Goal: Task Accomplishment & Management: Manage account settings

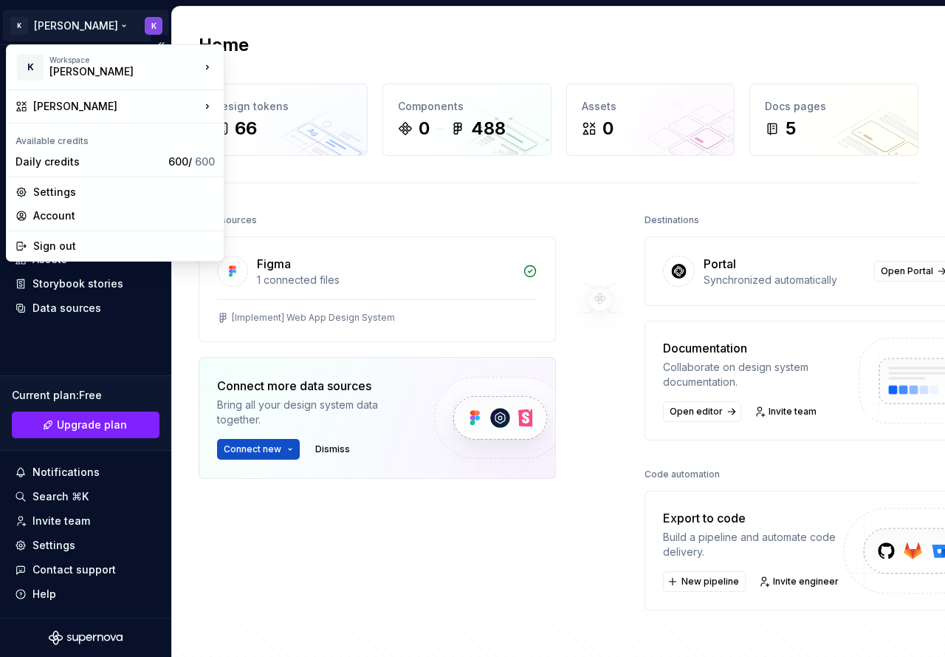
click at [157, 27] on html "[PERSON_NAME] K Home Documentation Analytics Code automation Design system data…" at bounding box center [472, 328] width 945 height 657
click at [120, 193] on div "Settings" at bounding box center [124, 192] width 182 height 15
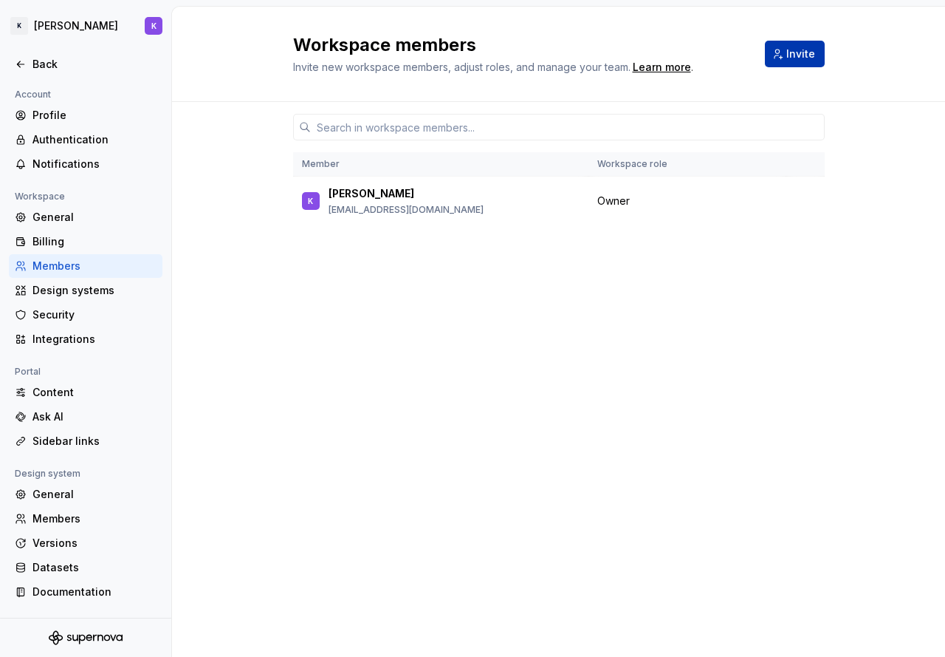
click at [810, 64] on button "Invite" at bounding box center [795, 54] width 60 height 27
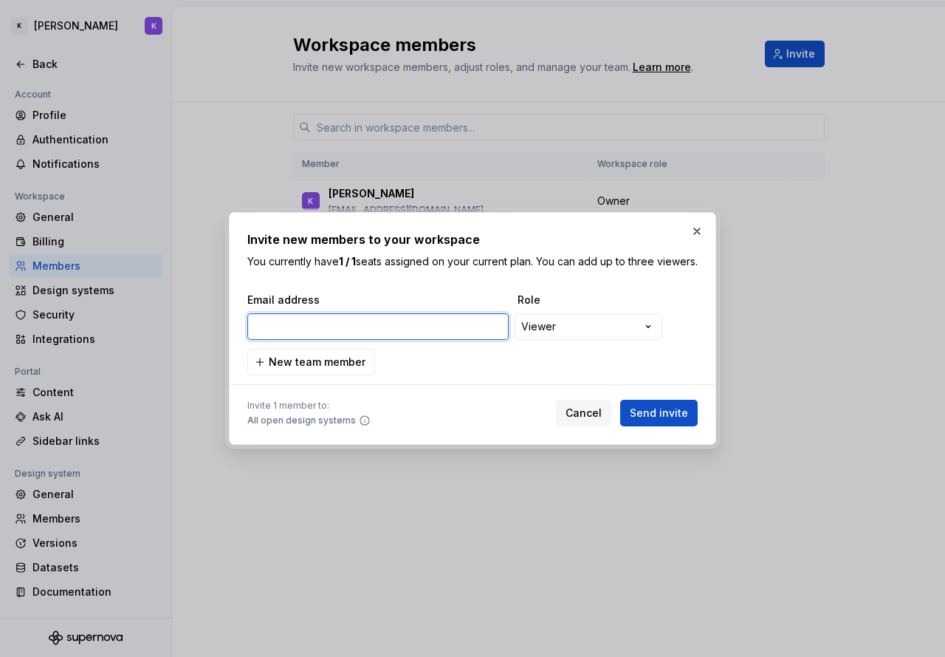
paste input "[PERSON_NAME][EMAIL_ADDRESS][DOMAIN_NAME]"
type input "[PERSON_NAME][EMAIL_ADDRESS][DOMAIN_NAME]"
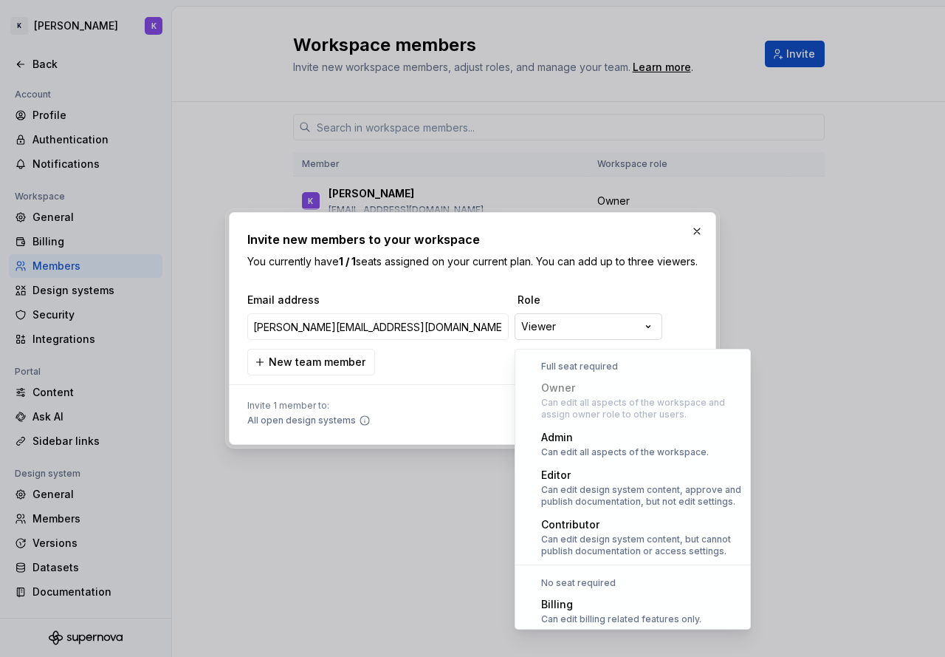
click at [576, 339] on div "**********" at bounding box center [472, 328] width 945 height 657
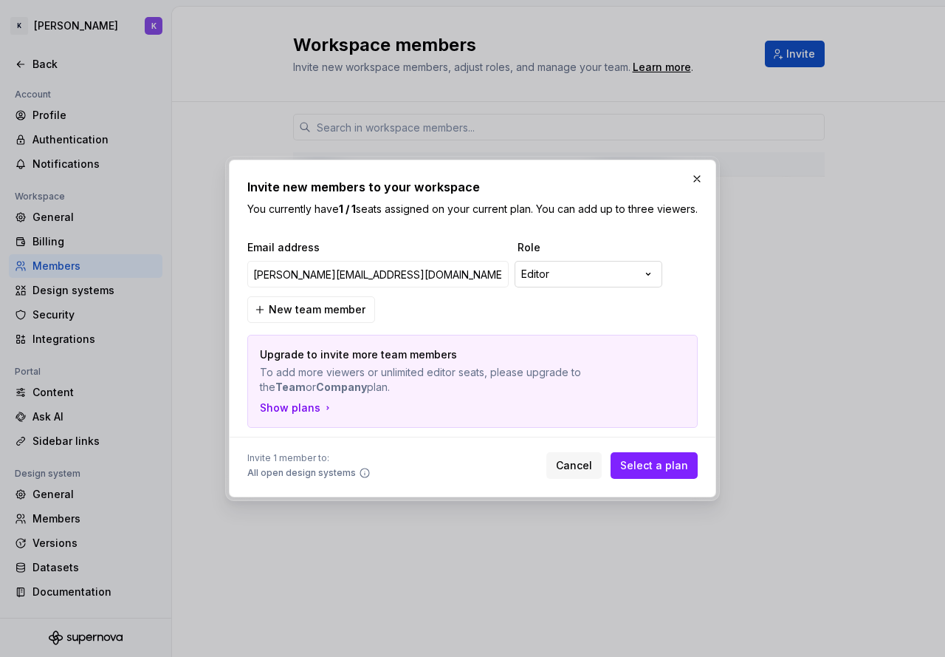
click at [586, 283] on div "**********" at bounding box center [472, 328] width 945 height 657
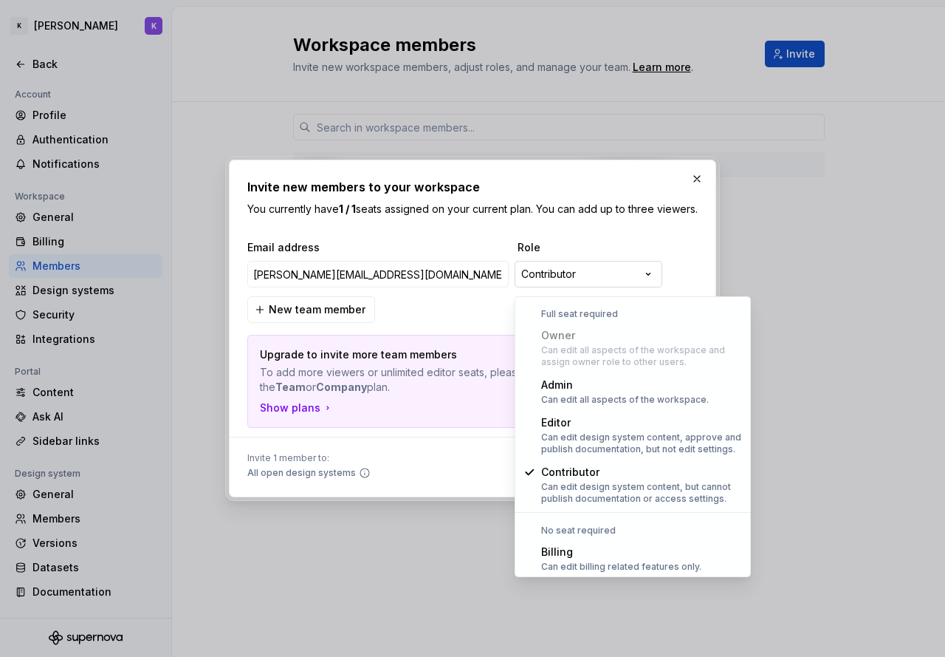
click at [593, 277] on div "**********" at bounding box center [472, 328] width 945 height 657
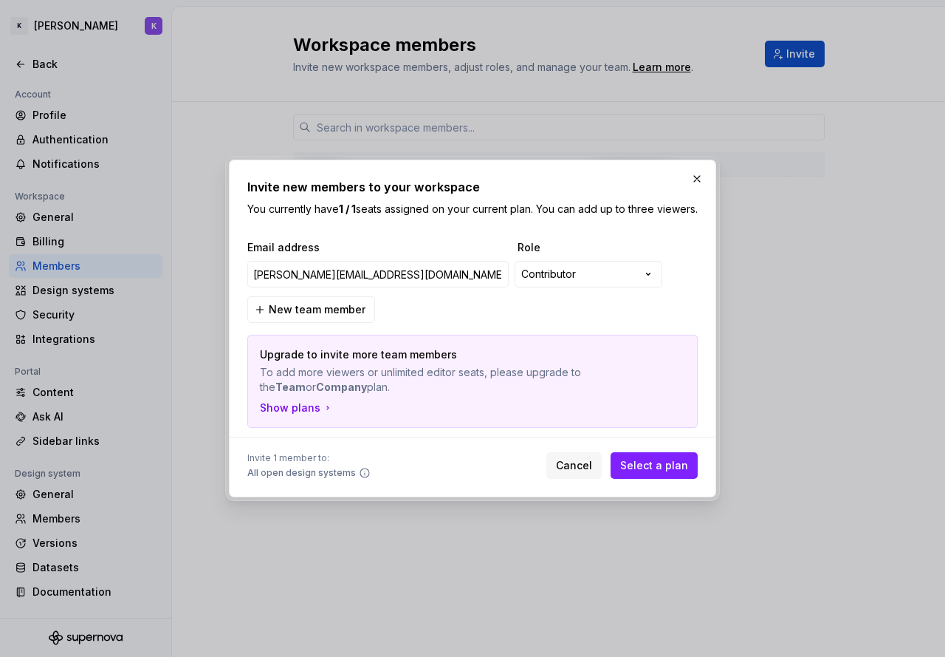
click at [595, 293] on div "**********" at bounding box center [469, 275] width 451 height 35
click at [592, 281] on div "**********" at bounding box center [472, 328] width 945 height 657
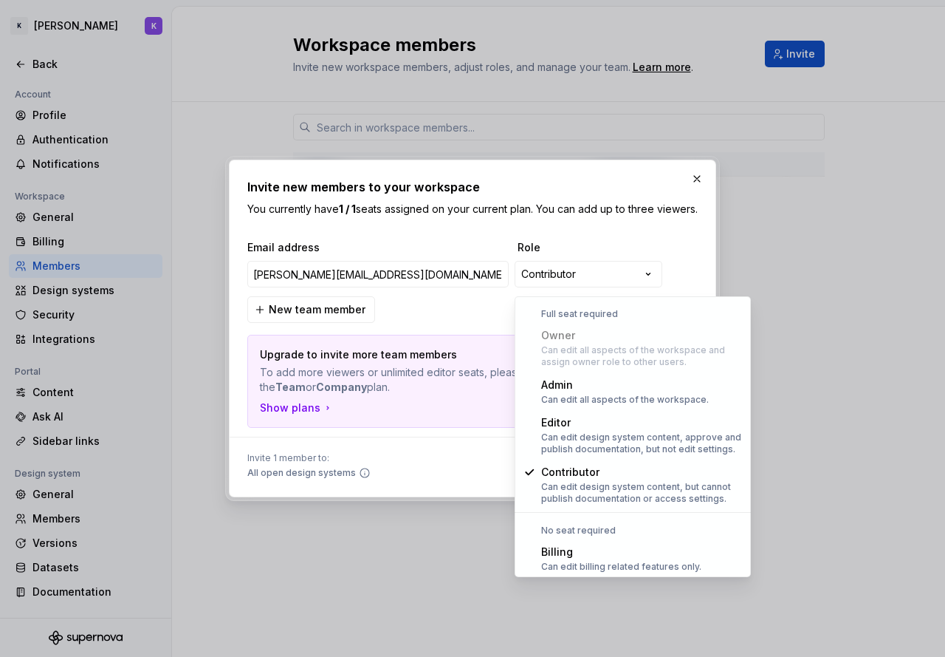
click at [595, 346] on div "Can edit all aspects of the workspace and assign owner role to other users." at bounding box center [641, 356] width 201 height 24
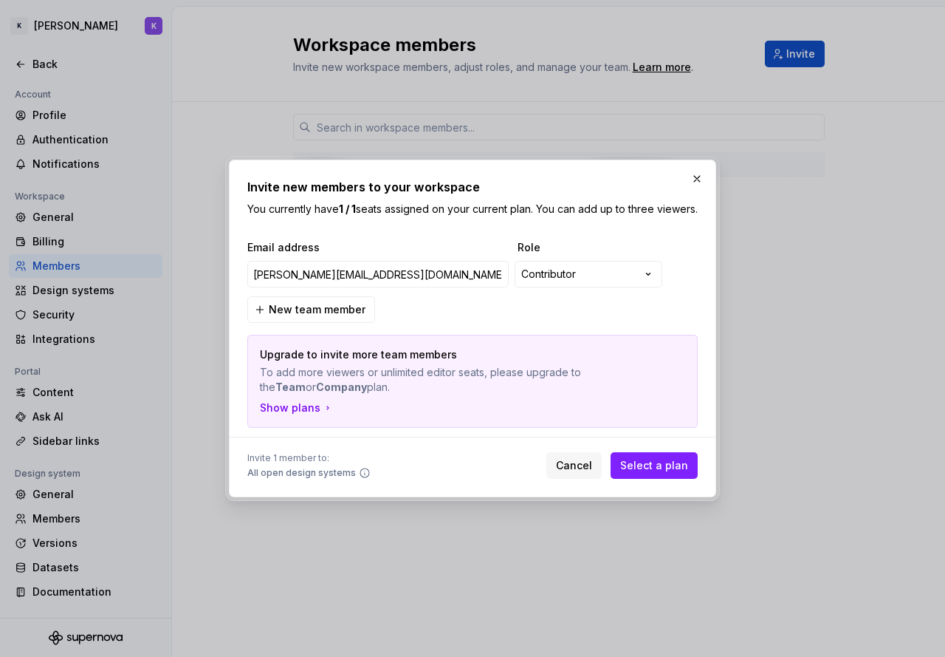
click at [412, 248] on div "**********" at bounding box center [472, 328] width 945 height 657
click at [598, 278] on div "**********" at bounding box center [472, 328] width 945 height 657
click at [588, 266] on div "**********" at bounding box center [469, 275] width 451 height 35
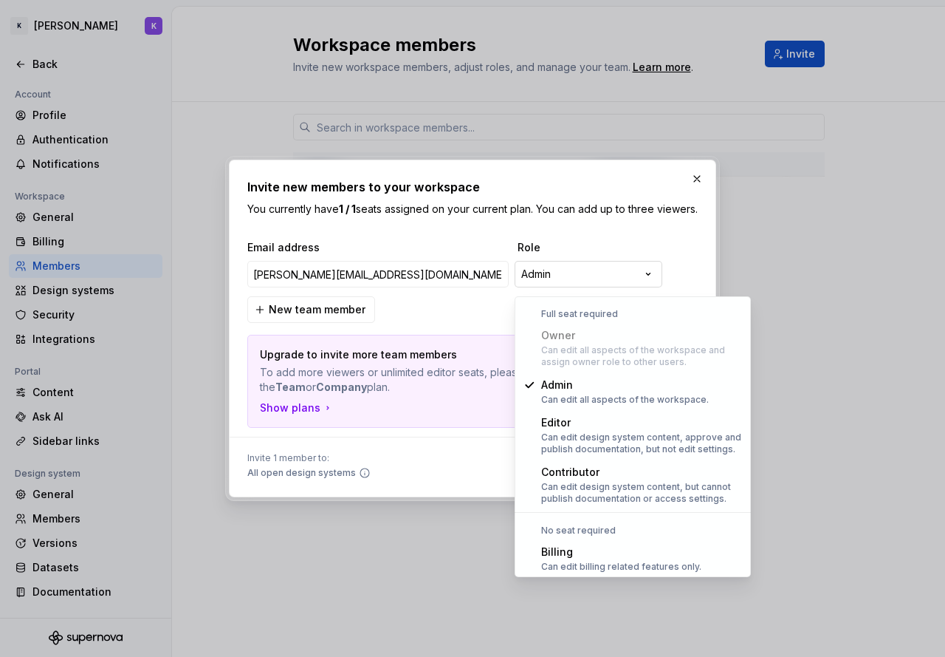
click at [589, 278] on div "**********" at bounding box center [472, 328] width 945 height 657
click at [607, 338] on div "Owner" at bounding box center [641, 335] width 201 height 15
select select "*******"
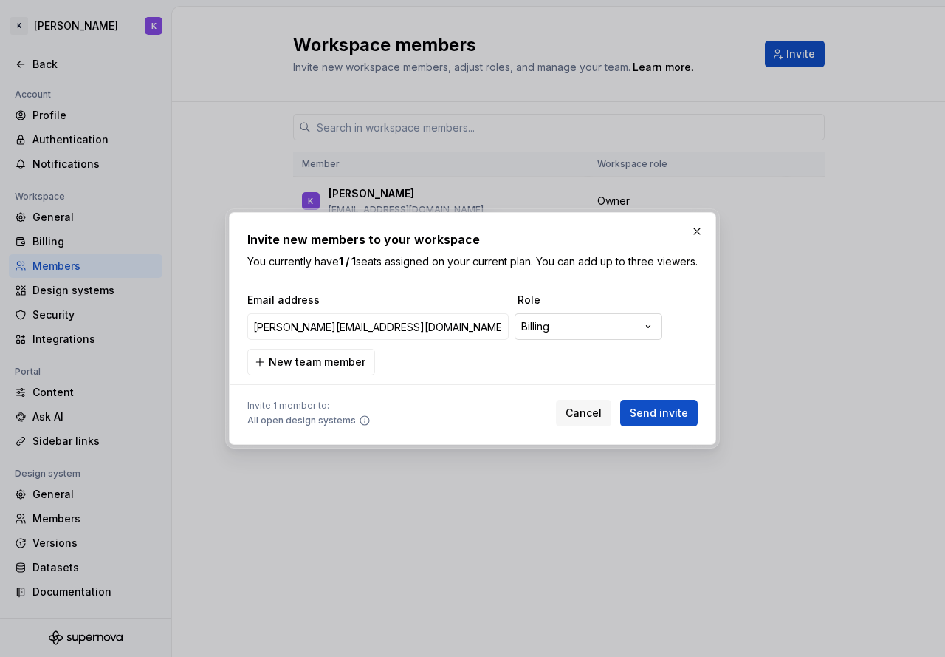
click at [593, 332] on div "**********" at bounding box center [472, 328] width 945 height 657
click at [493, 304] on div "**********" at bounding box center [472, 328] width 945 height 657
click at [335, 375] on button "New team member" at bounding box center [311, 362] width 128 height 27
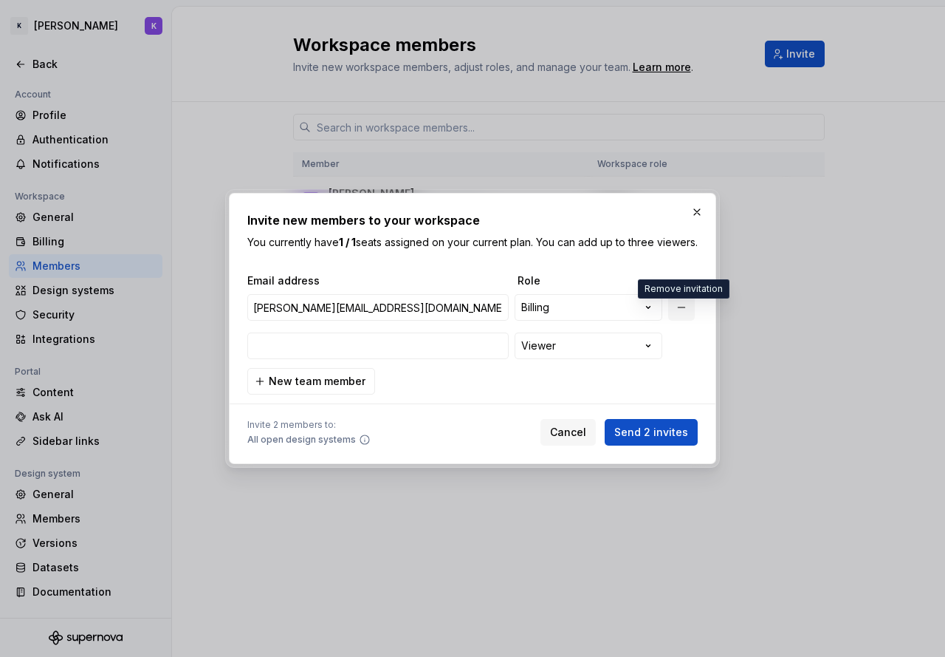
click at [684, 315] on button "button" at bounding box center [681, 307] width 27 height 27
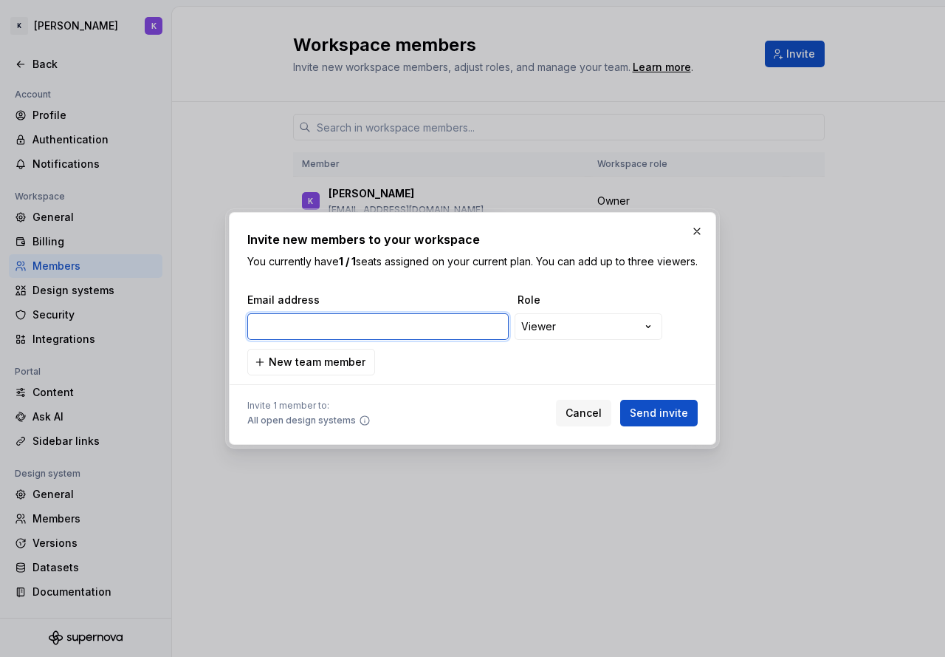
click at [398, 332] on input "email" at bounding box center [377, 326] width 261 height 27
paste input "[PERSON_NAME][EMAIL_ADDRESS][DOMAIN_NAME]"
type input "[PERSON_NAME][EMAIL_ADDRESS][DOMAIN_NAME]"
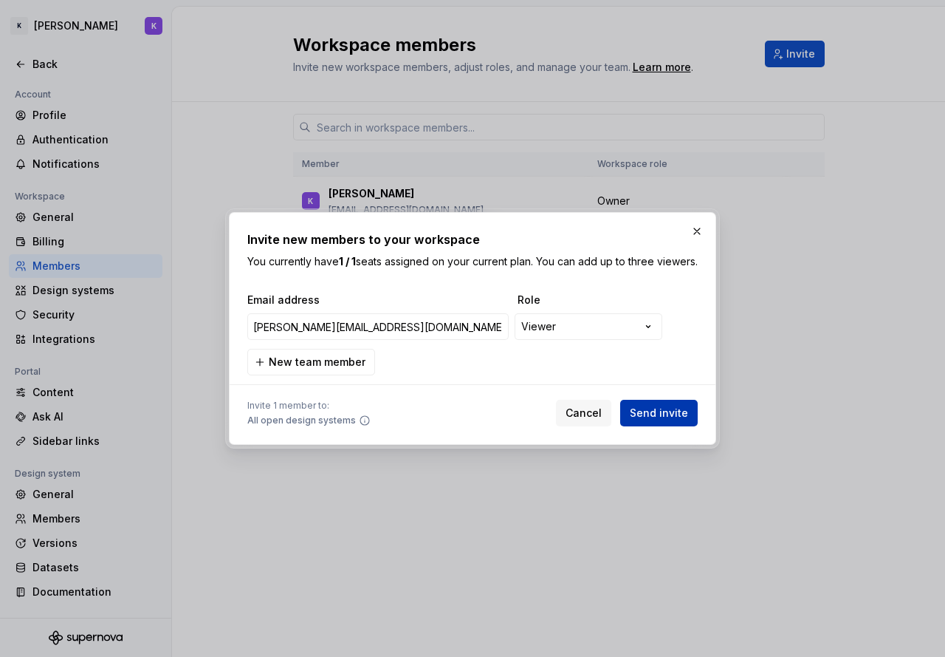
click at [668, 420] on span "Send invite" at bounding box center [659, 412] width 58 height 15
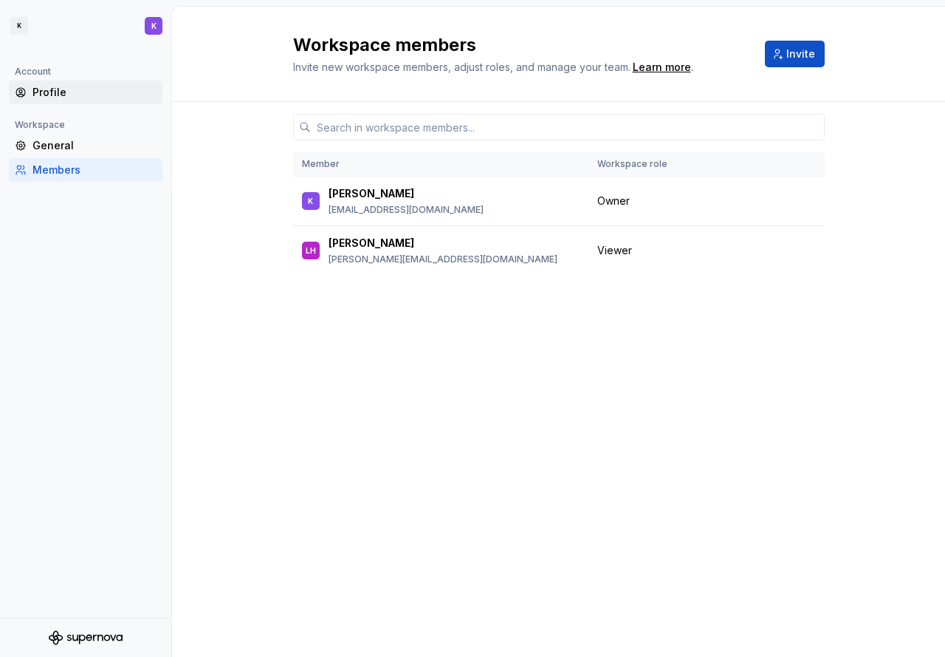
click at [66, 91] on div "Profile" at bounding box center [94, 92] width 124 height 15
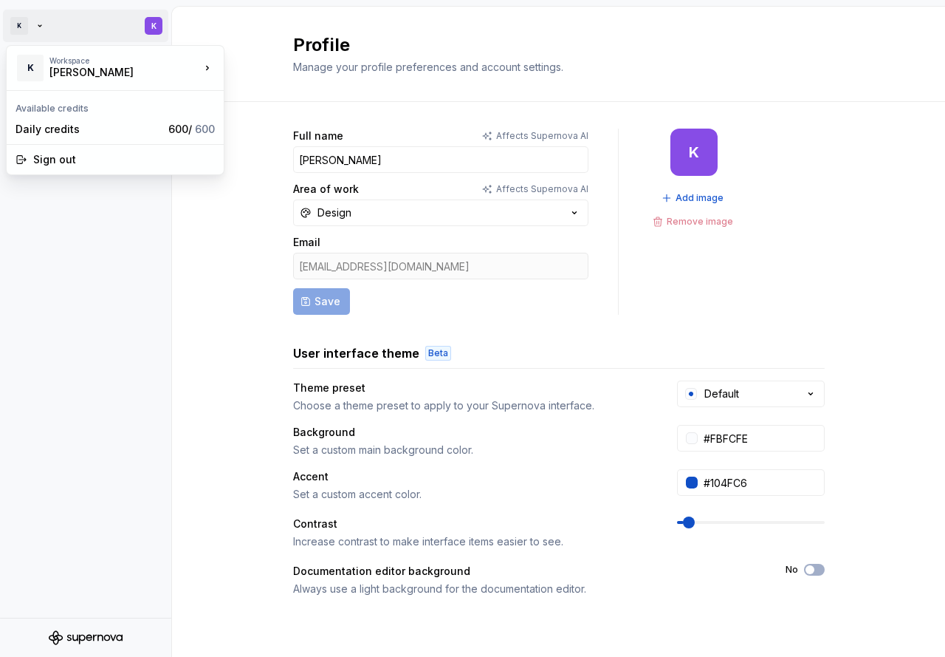
click at [50, 16] on html "K K Account Profile Workspace General Members Profile Manage your profile prefe…" at bounding box center [472, 328] width 945 height 657
click at [66, 72] on div "[PERSON_NAME]" at bounding box center [112, 72] width 126 height 15
click at [321, 64] on div "[PERSON_NAME]" at bounding box center [296, 64] width 96 height 15
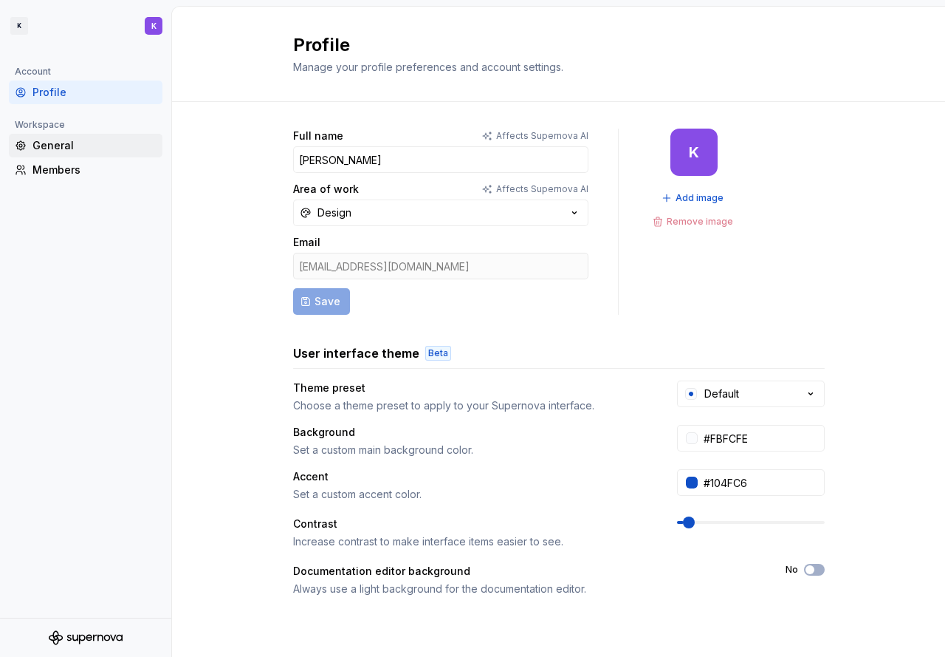
click at [73, 142] on div "General" at bounding box center [94, 145] width 124 height 15
click at [71, 147] on div "General" at bounding box center [94, 145] width 124 height 15
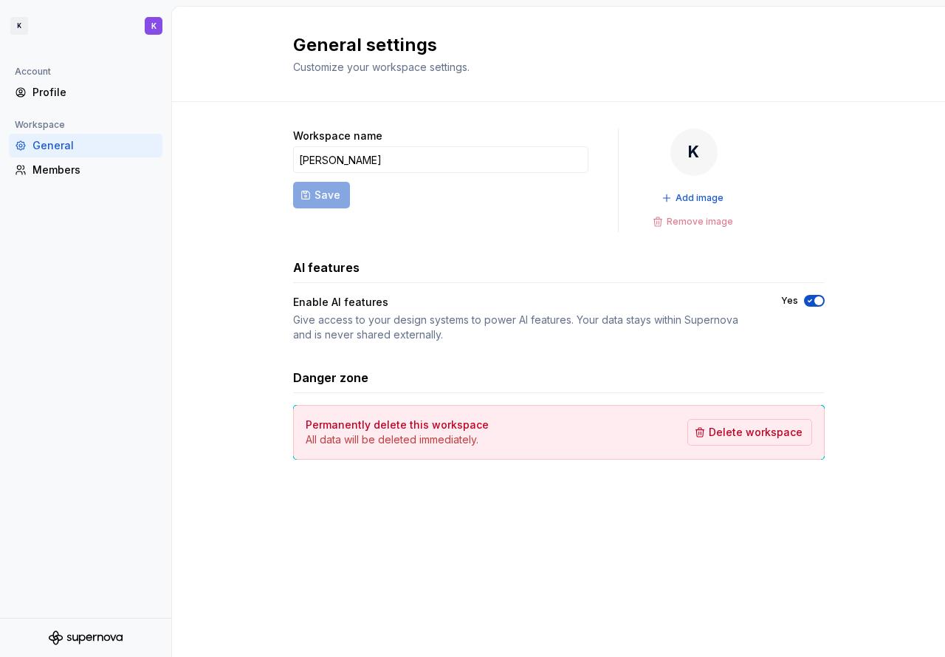
click at [52, 143] on div "General" at bounding box center [94, 145] width 124 height 15
click at [25, 24] on html "K K Account Profile Workspace General Members General settings Customize your w…" at bounding box center [472, 328] width 945 height 657
click at [92, 357] on html "K K Account Profile Workspace General Members General settings Customize your w…" at bounding box center [472, 328] width 945 height 657
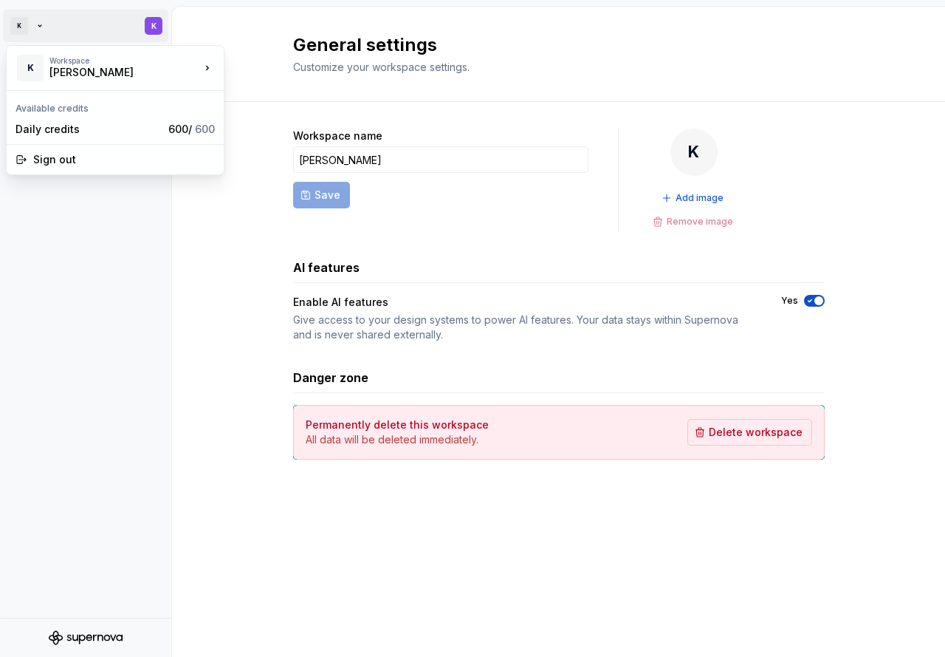
click at [150, 33] on html "K K Account Profile Workspace General Members General settings Customize your w…" at bounding box center [472, 328] width 945 height 657
click at [171, 66] on div "[PERSON_NAME]" at bounding box center [112, 72] width 126 height 15
click at [195, 496] on html "K K Account Profile Workspace General Members General settings Customize your w…" at bounding box center [472, 328] width 945 height 657
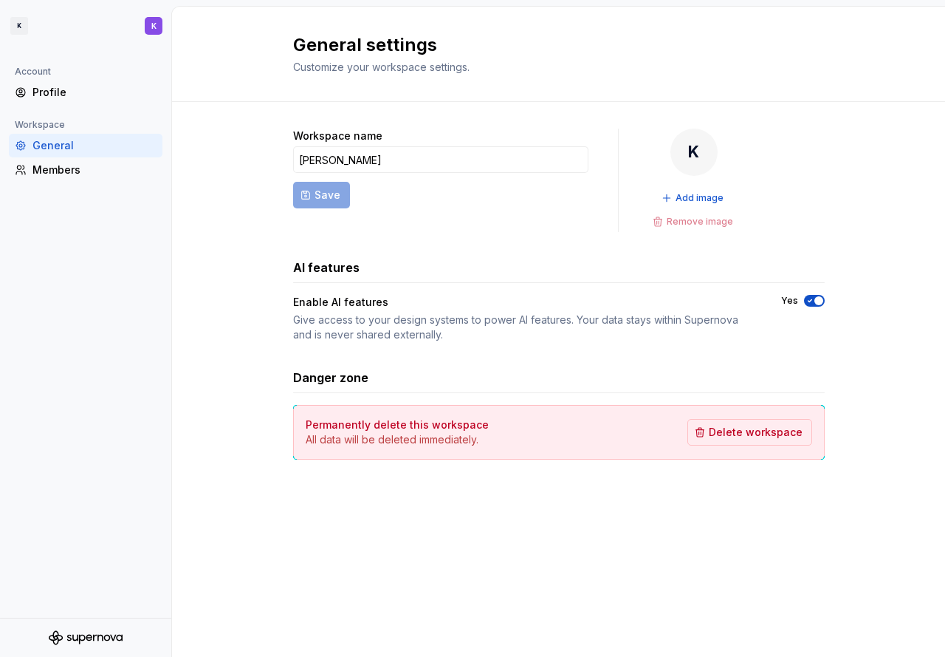
click at [126, 630] on div at bounding box center [85, 637] width 171 height 38
click at [109, 634] on icon "Supernova Logo" at bounding box center [86, 637] width 74 height 15
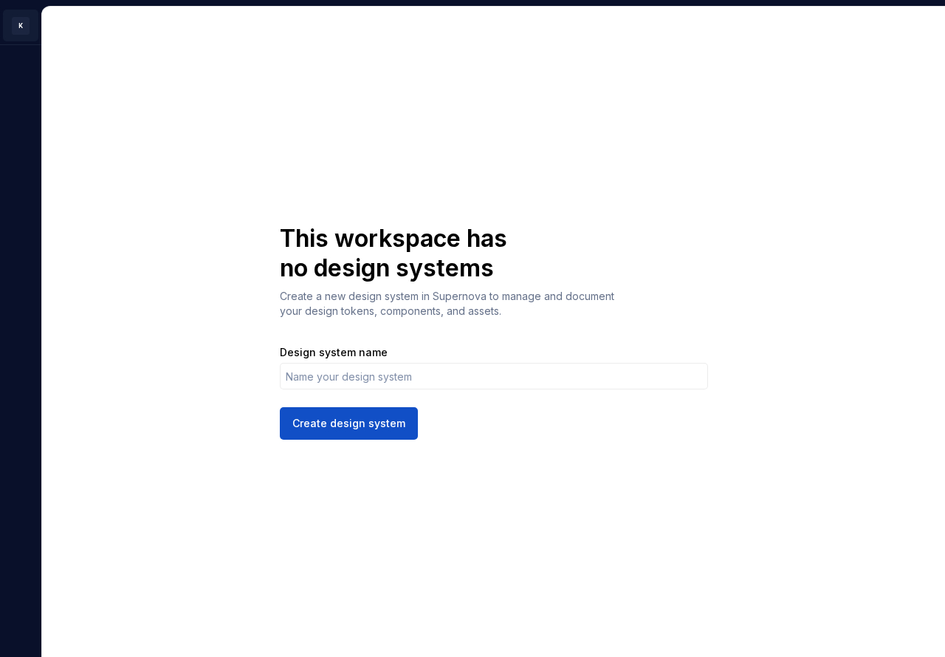
click at [7, 12] on html "K K This workspace has no design systems Create a new design system in Supernov…" at bounding box center [472, 328] width 945 height 657
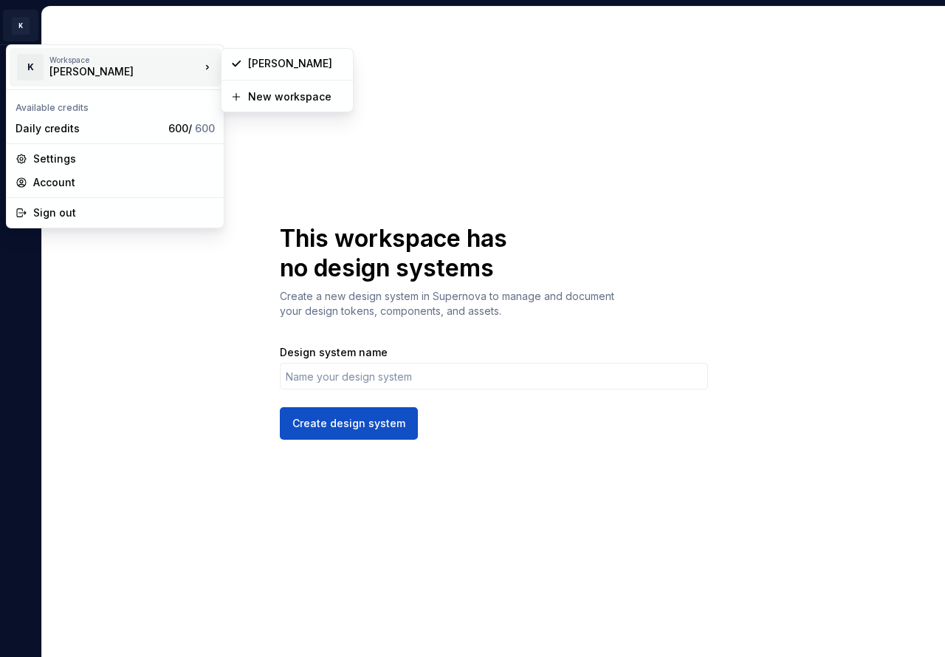
click at [69, 66] on div "[PERSON_NAME]" at bounding box center [112, 71] width 126 height 15
click at [264, 65] on div "[PERSON_NAME]" at bounding box center [296, 63] width 96 height 15
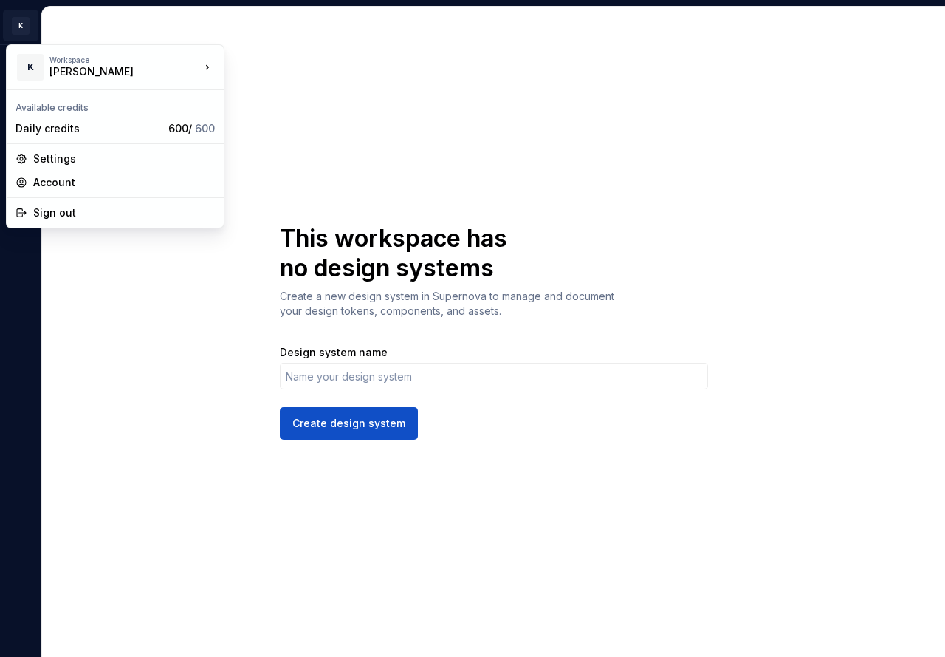
click at [23, 28] on html "K K This workspace has no design systems Create a new design system in Supernov…" at bounding box center [472, 328] width 945 height 657
click at [101, 179] on div "Account" at bounding box center [124, 182] width 182 height 15
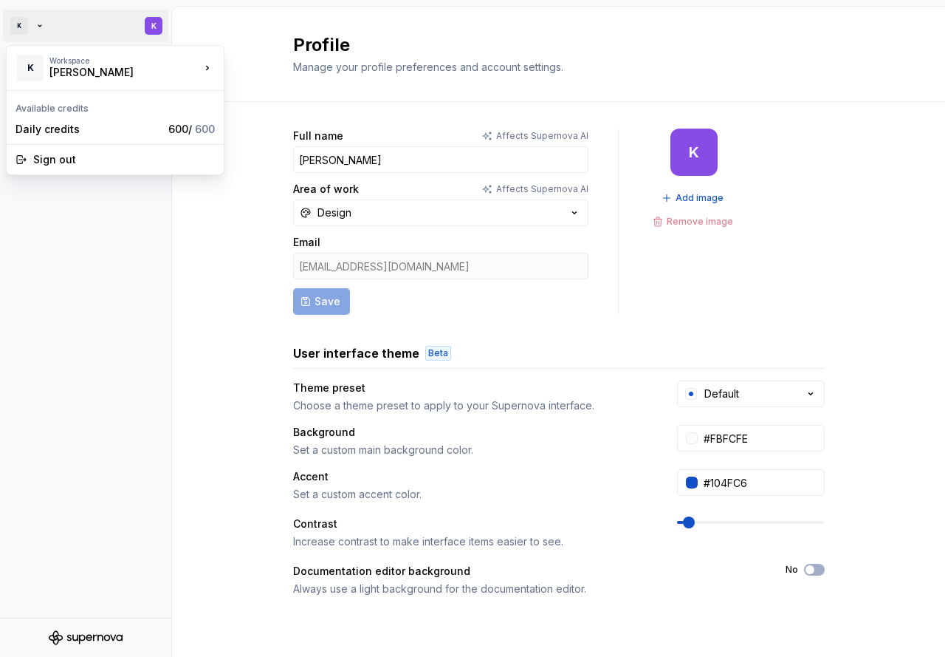
click at [156, 27] on html "K K Account Profile Workspace General Members Profile Manage your profile prefe…" at bounding box center [472, 328] width 945 height 657
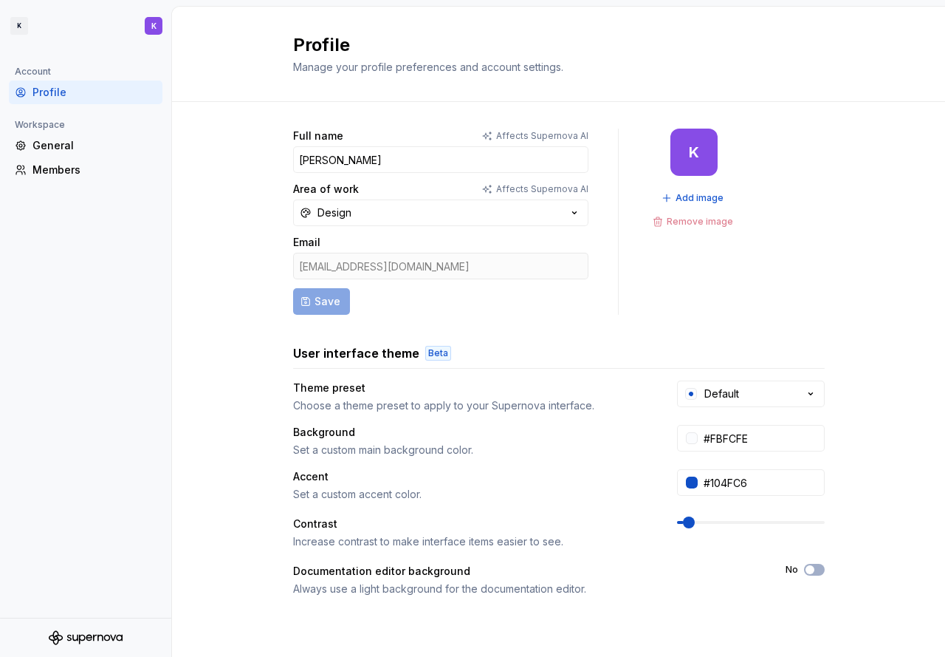
click at [102, 640] on html "K K Account Profile Workspace General Members Profile Manage your profile prefe…" at bounding box center [472, 328] width 945 height 657
click at [133, 14] on html "K K Account Profile Workspace General Members Profile Manage your profile prefe…" at bounding box center [472, 328] width 945 height 657
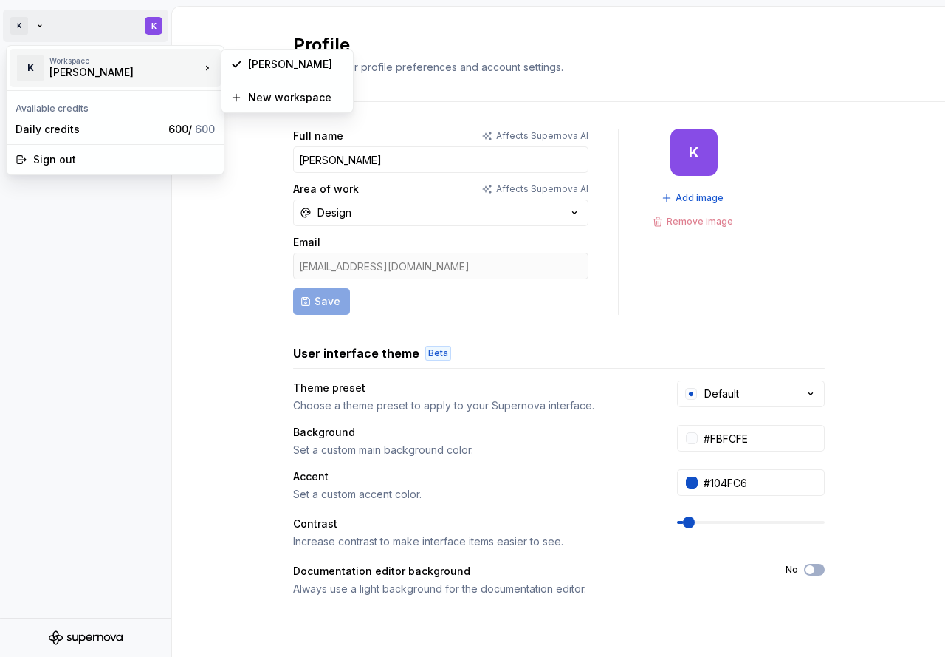
click at [97, 70] on div "[PERSON_NAME]" at bounding box center [112, 72] width 126 height 15
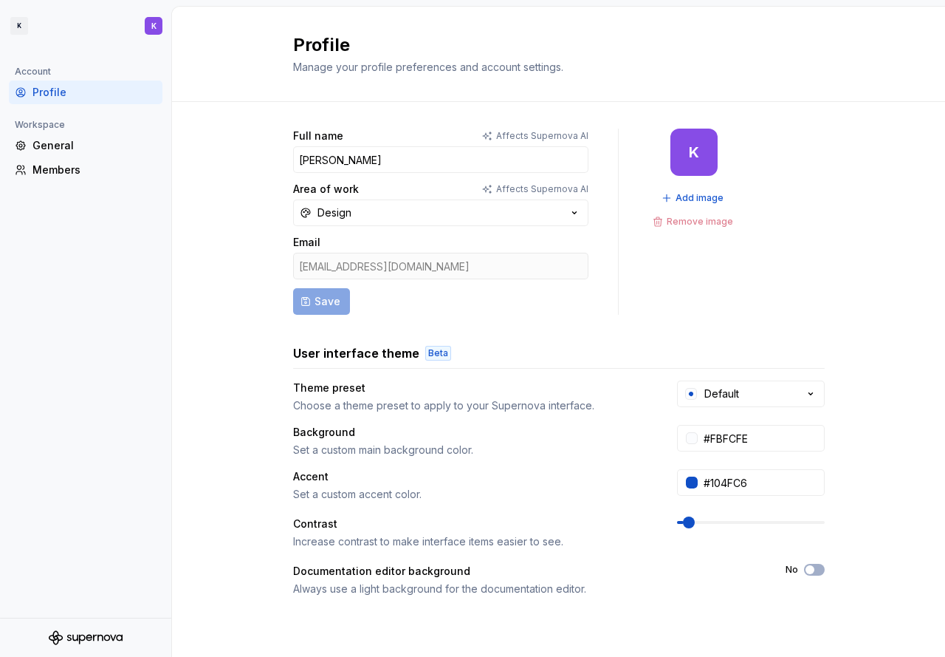
click at [78, 485] on html "K K Account Profile Workspace General Members Profile Manage your profile prefe…" at bounding box center [472, 328] width 945 height 657
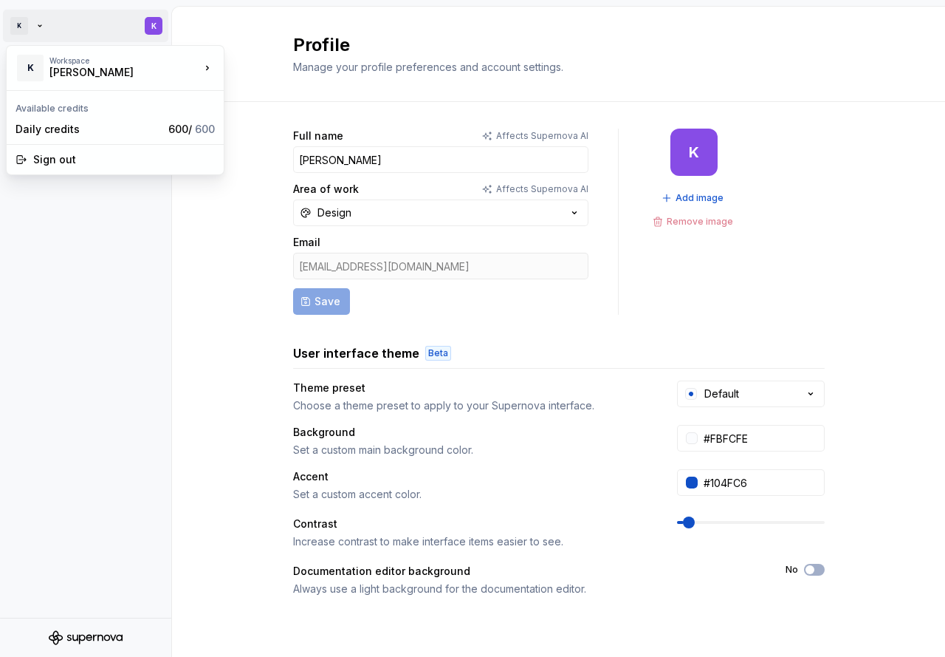
click at [55, 22] on html "K K Account Profile Workspace General Members Profile Manage your profile prefe…" at bounding box center [472, 328] width 945 height 657
click at [63, 75] on div "[PERSON_NAME]" at bounding box center [112, 72] width 126 height 15
click at [245, 71] on div "[PERSON_NAME]" at bounding box center [288, 64] width 126 height 24
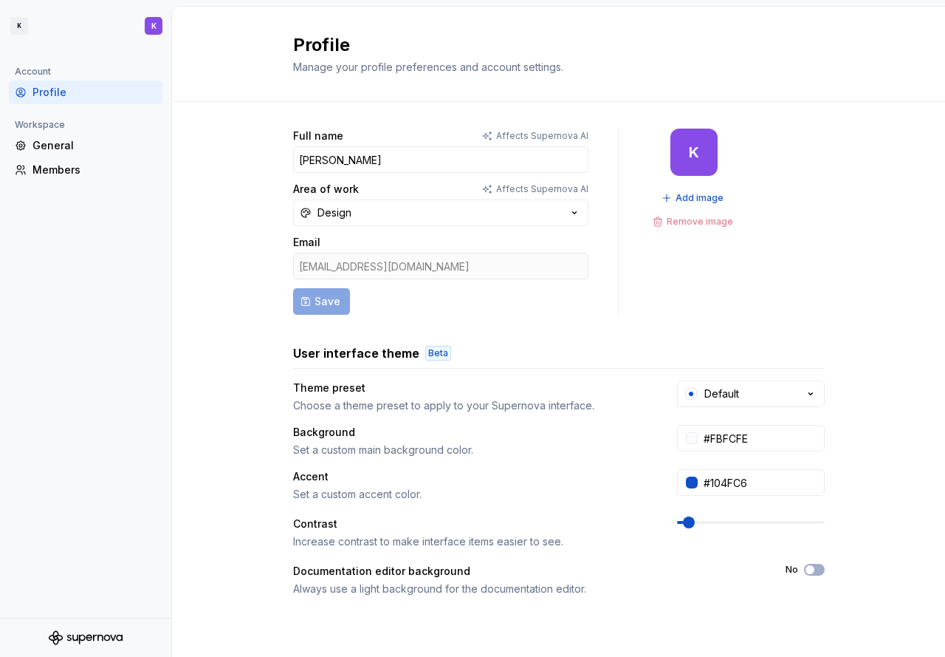
click at [100, 629] on div at bounding box center [85, 637] width 171 height 38
click at [100, 637] on icon "Supernova Logo" at bounding box center [86, 637] width 74 height 15
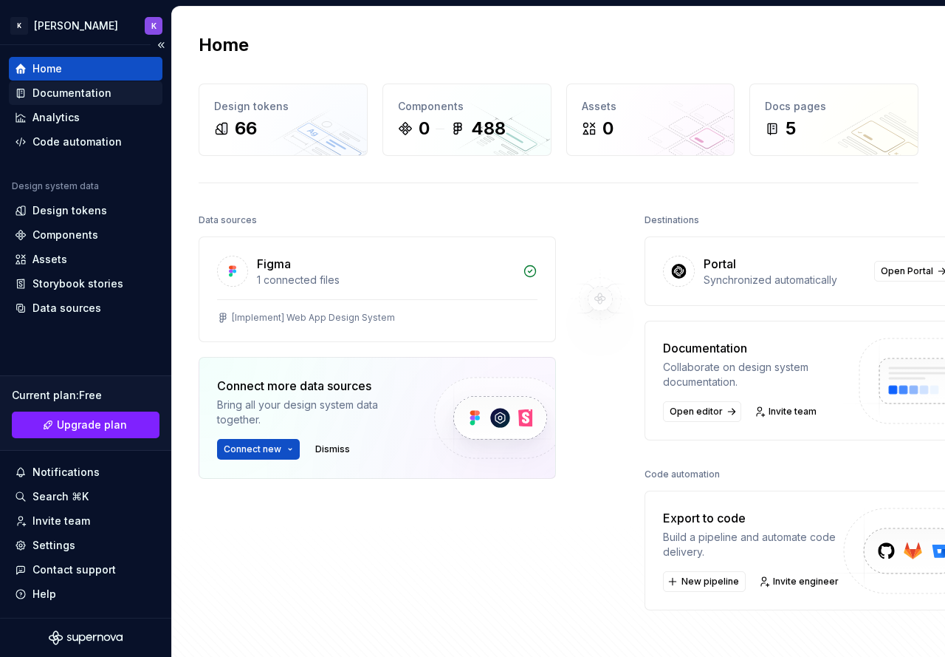
click at [72, 92] on div "Documentation" at bounding box center [71, 93] width 79 height 15
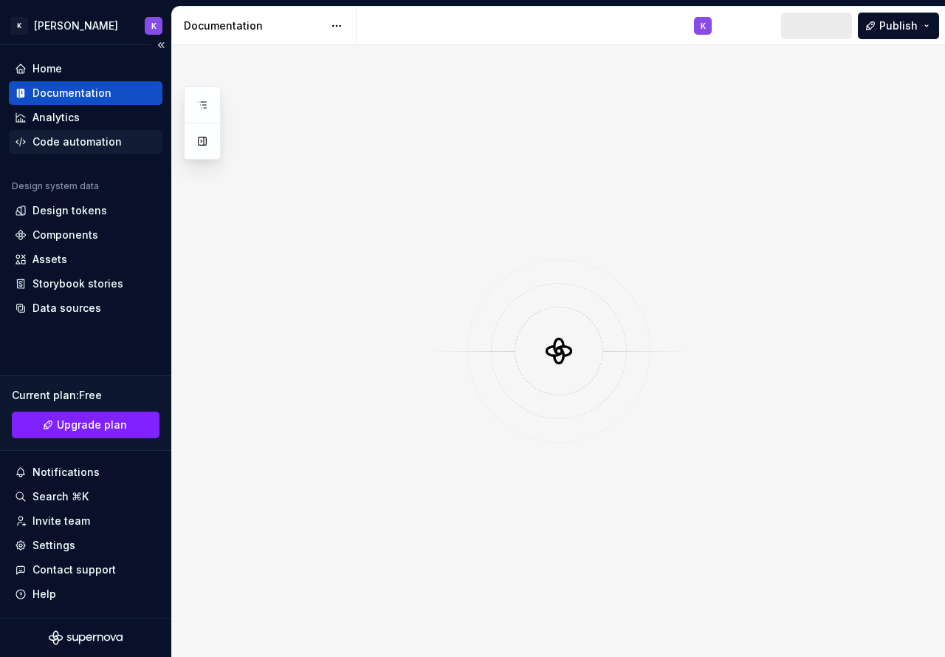
click at [81, 140] on div "Code automation" at bounding box center [76, 141] width 89 height 15
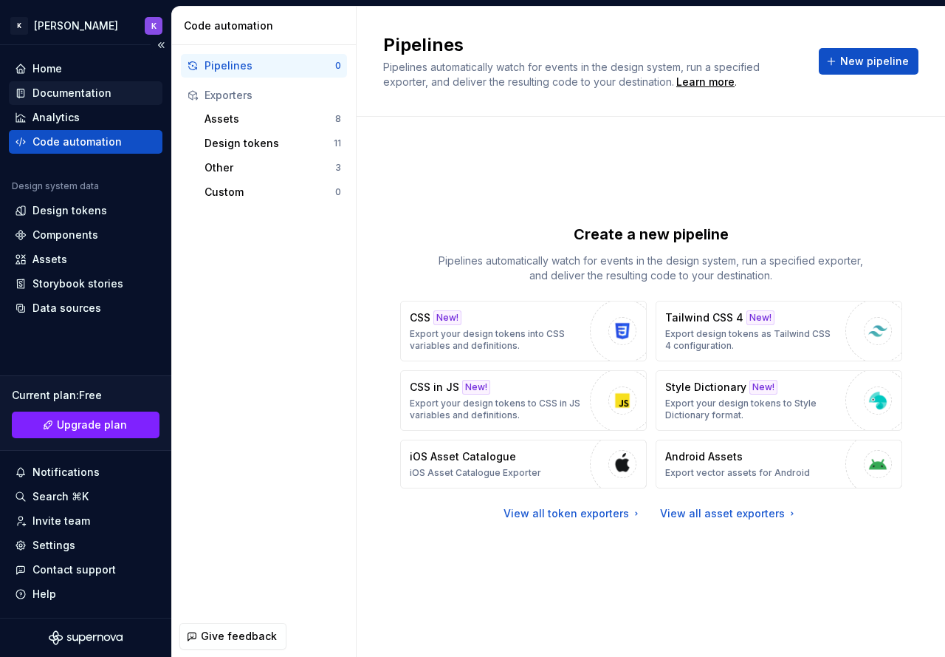
click at [97, 91] on div "Documentation" at bounding box center [71, 93] width 79 height 15
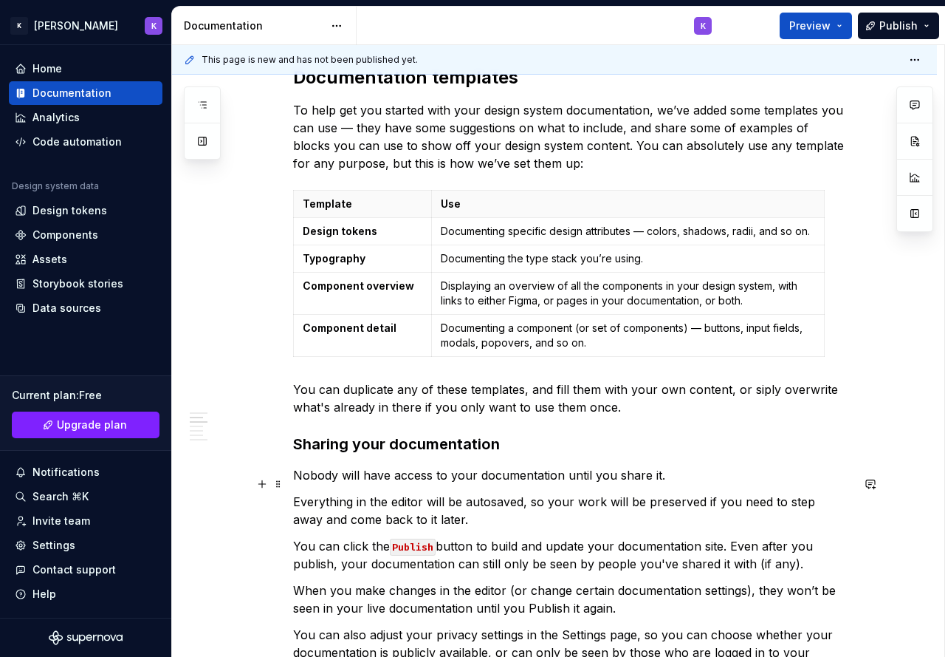
scroll to position [97, 0]
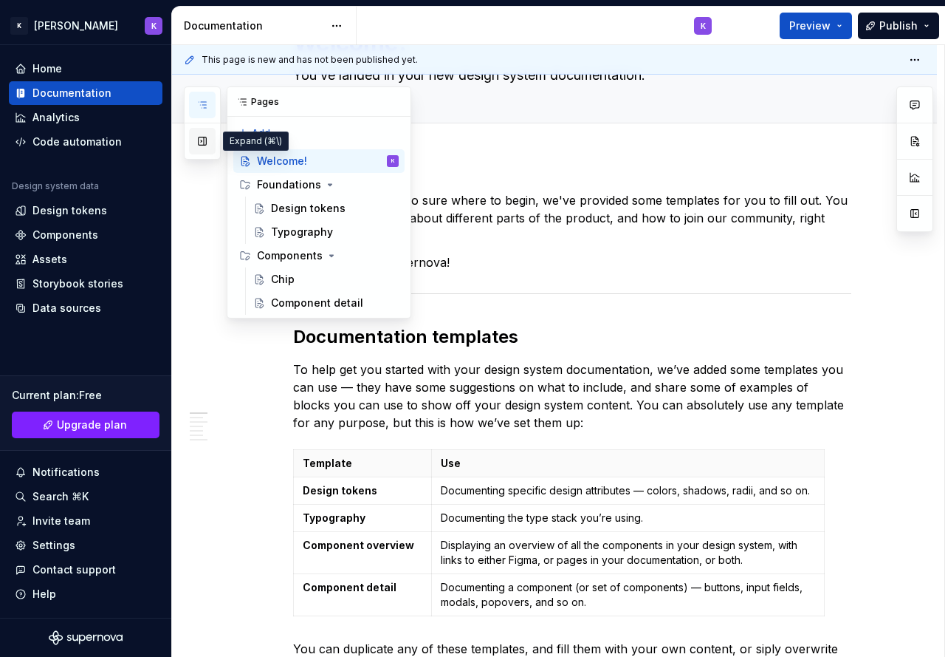
click at [202, 139] on button "button" at bounding box center [202, 141] width 27 height 27
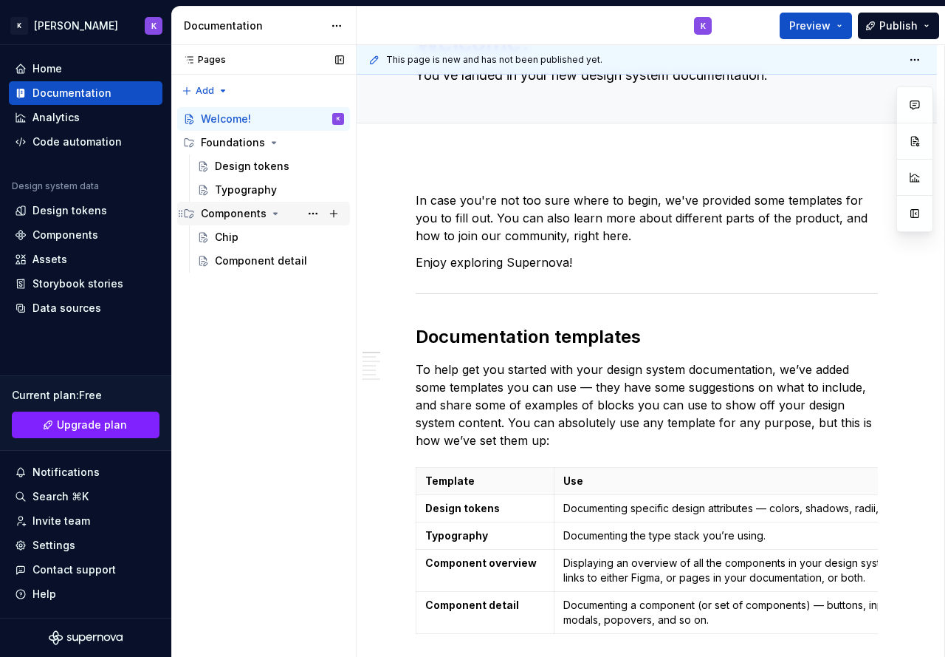
click at [266, 218] on div "Components" at bounding box center [272, 213] width 143 height 21
click at [271, 205] on div "Components" at bounding box center [272, 213] width 143 height 21
click at [264, 137] on div "Foundations" at bounding box center [272, 142] width 143 height 21
click at [275, 233] on div "Chip" at bounding box center [279, 237] width 129 height 21
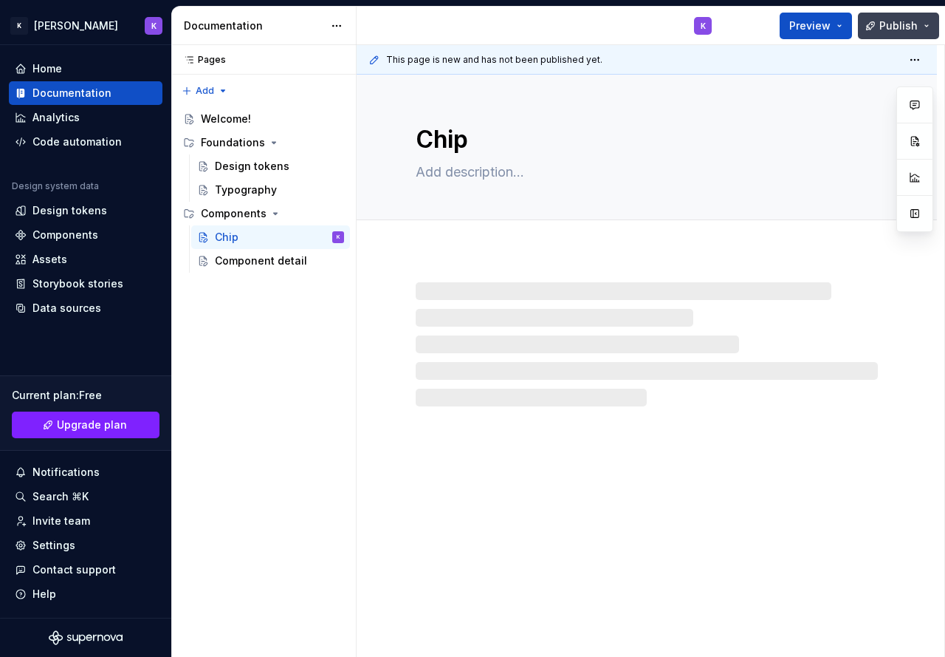
click at [928, 27] on button "Publish" at bounding box center [898, 26] width 81 height 27
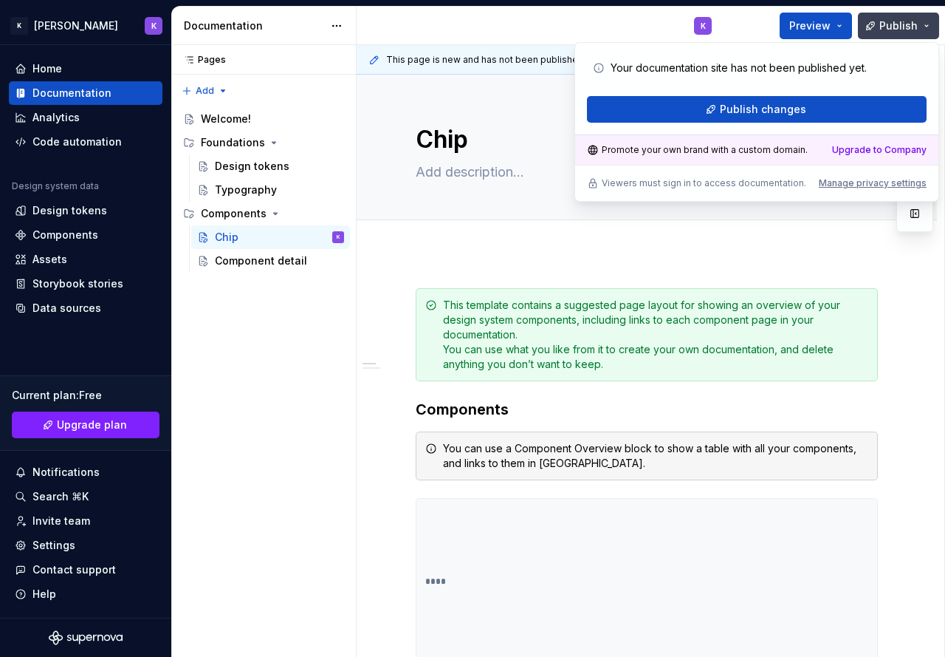
click at [926, 27] on button "Publish" at bounding box center [898, 26] width 81 height 27
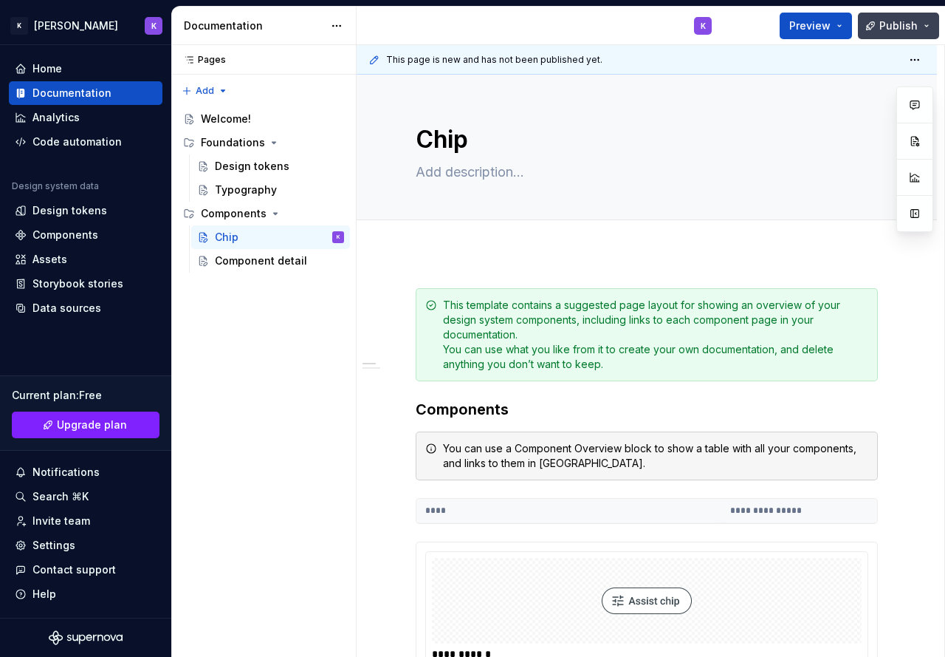
click at [892, 24] on span "Publish" at bounding box center [899, 25] width 38 height 15
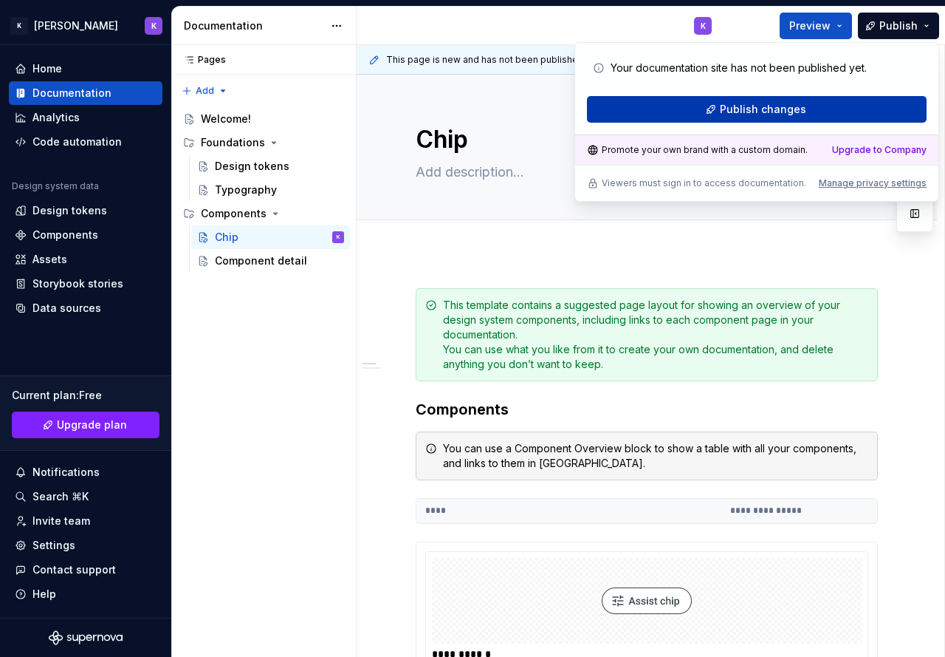
click at [784, 106] on span "Publish changes" at bounding box center [763, 109] width 86 height 15
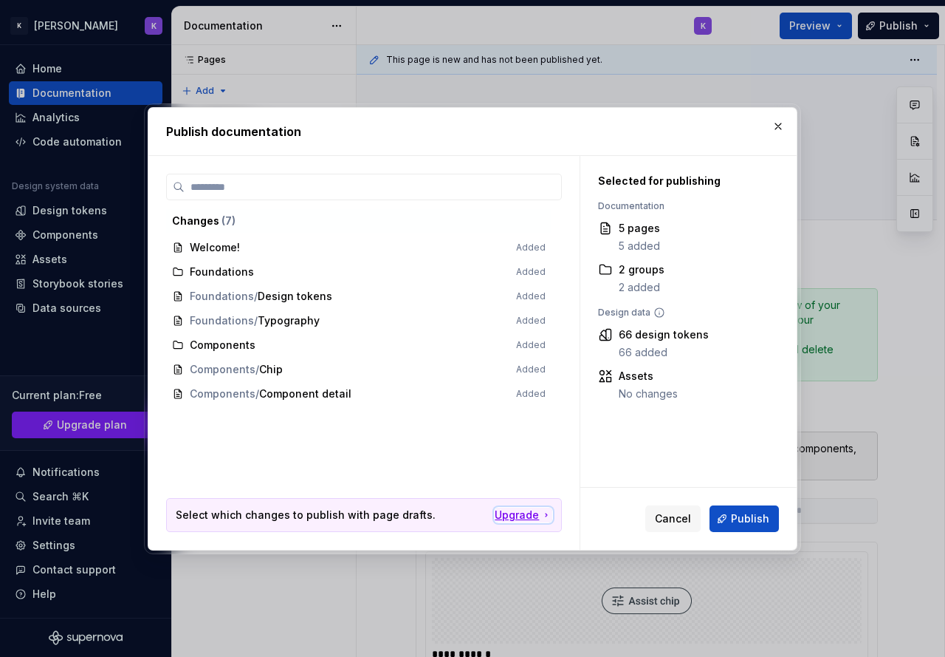
click at [510, 507] on div "Upgrade" at bounding box center [524, 514] width 58 height 15
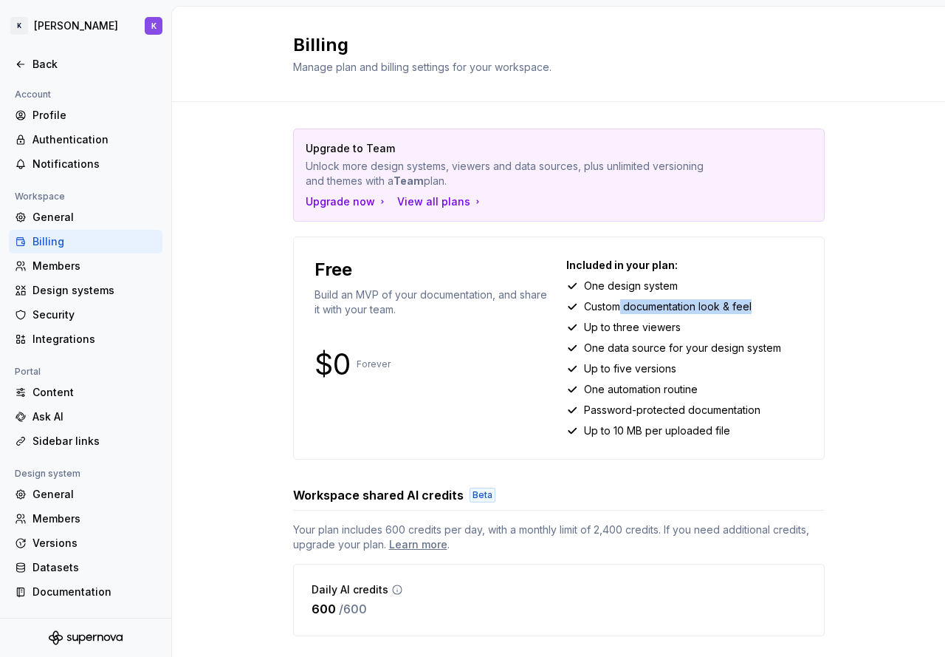
drag, startPoint x: 614, startPoint y: 307, endPoint x: 770, endPoint y: 313, distance: 156.0
click at [770, 313] on div "Custom documentation look & feel" at bounding box center [684, 306] width 237 height 15
click at [685, 343] on p "One data source for your design system" at bounding box center [682, 347] width 197 height 15
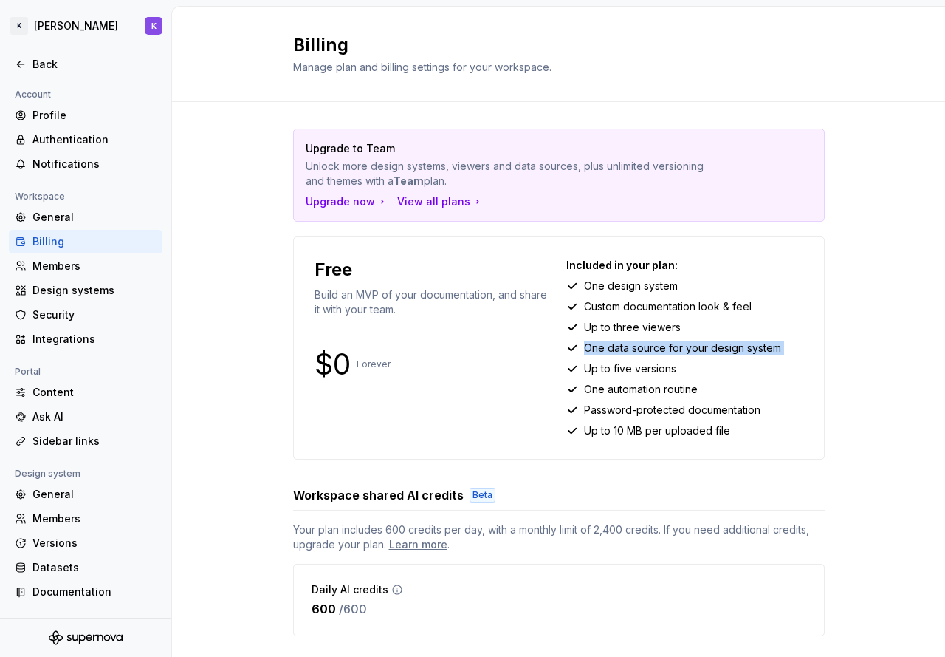
click at [685, 343] on p "One data source for your design system" at bounding box center [682, 347] width 197 height 15
click at [666, 356] on div "Included in your plan: One design system Custom documentation look & feel Up to…" at bounding box center [684, 348] width 237 height 180
click at [653, 366] on p "Up to five versions" at bounding box center [630, 368] width 92 height 15
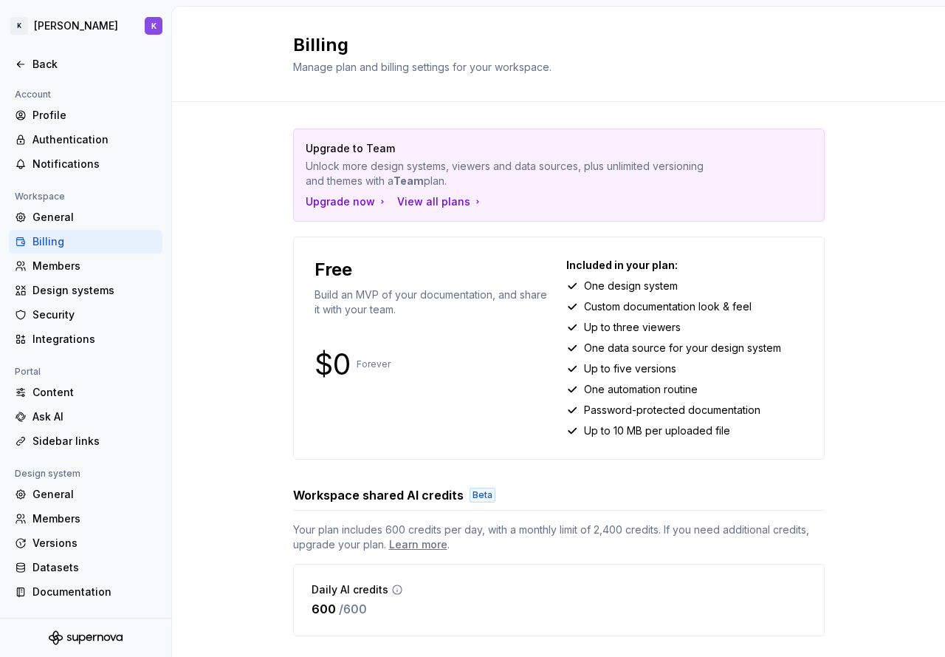
click at [652, 400] on div "Included in your plan: One design system Custom documentation look & feel Up to…" at bounding box center [684, 348] width 237 height 180
click at [435, 204] on div "View all plans" at bounding box center [440, 201] width 86 height 15
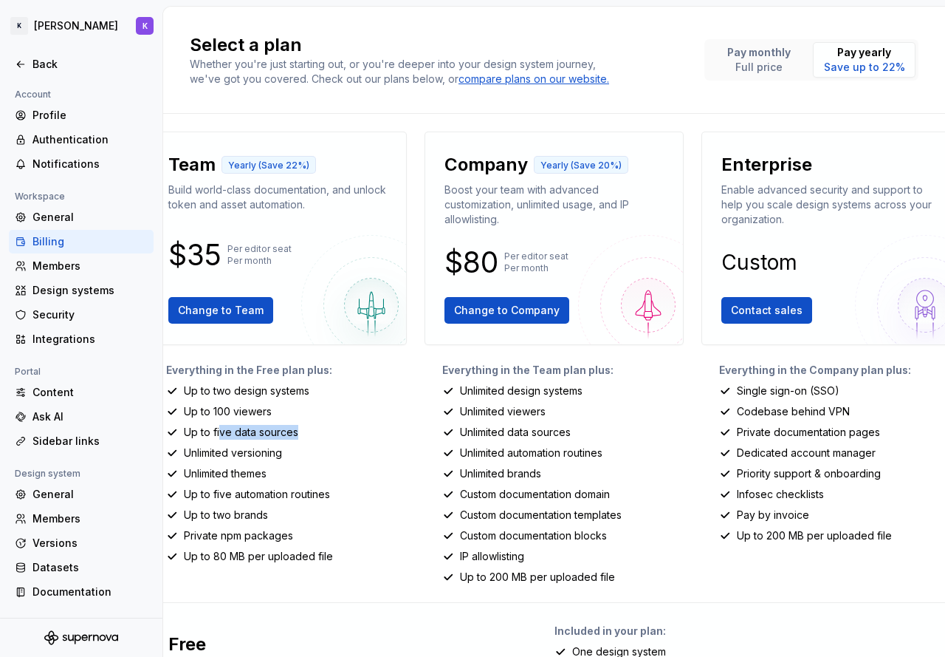
drag, startPoint x: 210, startPoint y: 432, endPoint x: 311, endPoint y: 434, distance: 100.5
click at [311, 434] on div "Up to five data sources" at bounding box center [287, 432] width 242 height 15
click at [281, 477] on div "Unlimited themes" at bounding box center [287, 473] width 242 height 15
drag, startPoint x: 179, startPoint y: 453, endPoint x: 293, endPoint y: 463, distance: 114.2
click at [293, 463] on div "Everything in the Free plan plus: Up to two design systems Up to 100 viewers Up…" at bounding box center [277, 474] width 259 height 222
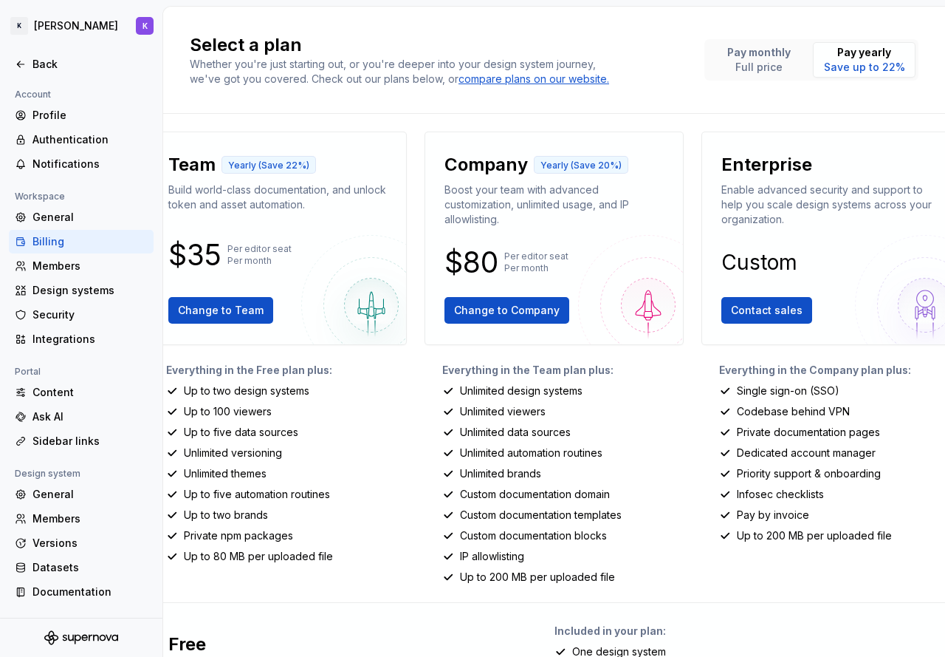
click at [325, 519] on div "Up to two brands" at bounding box center [287, 514] width 242 height 15
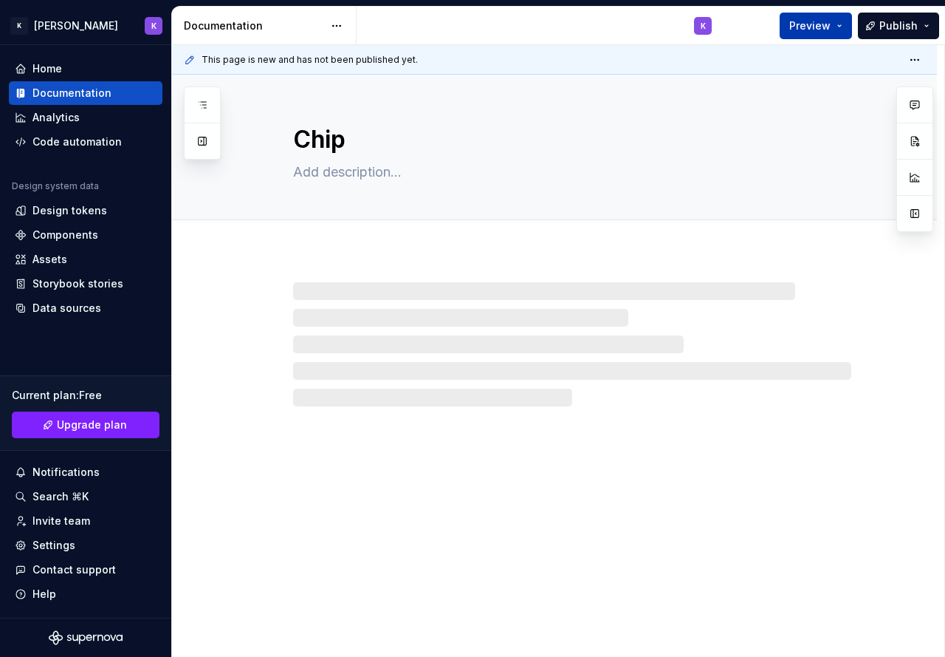
click at [843, 24] on button "Preview" at bounding box center [816, 26] width 72 height 27
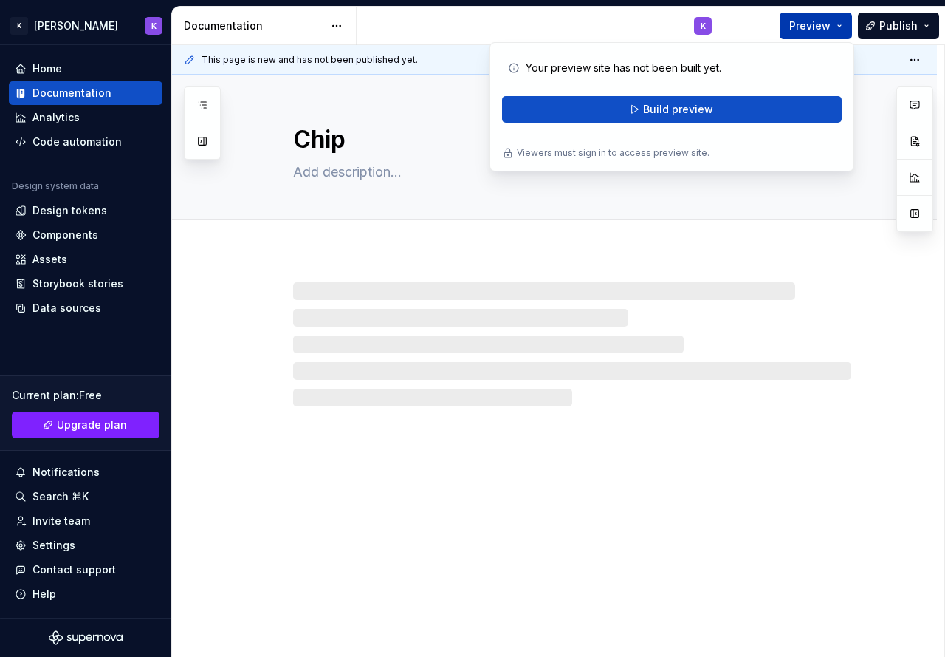
click at [843, 24] on button "Preview" at bounding box center [816, 26] width 72 height 27
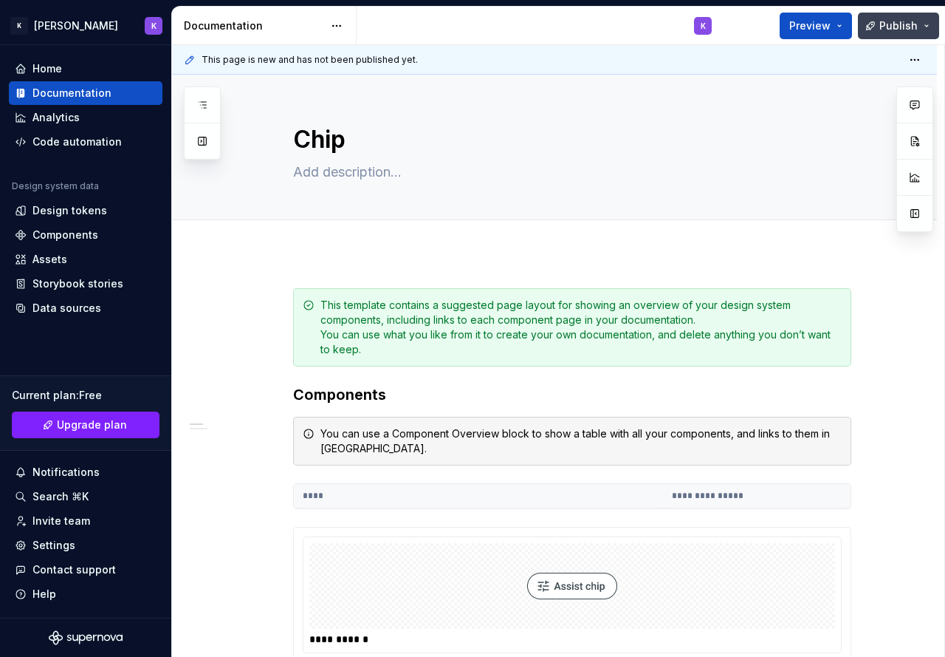
click at [908, 26] on span "Publish" at bounding box center [899, 25] width 38 height 15
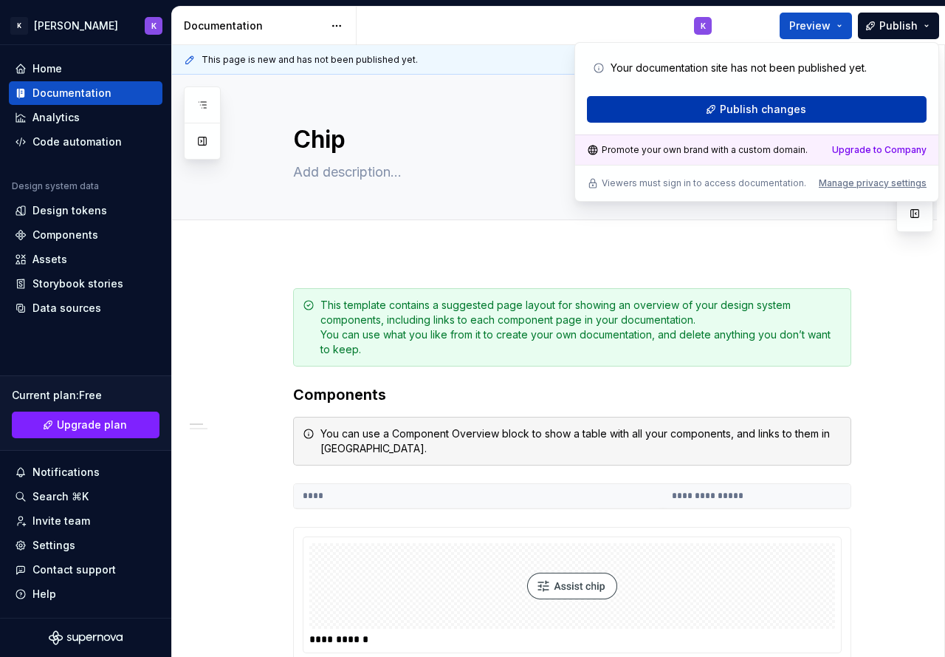
click at [885, 111] on button "Publish changes" at bounding box center [757, 109] width 340 height 27
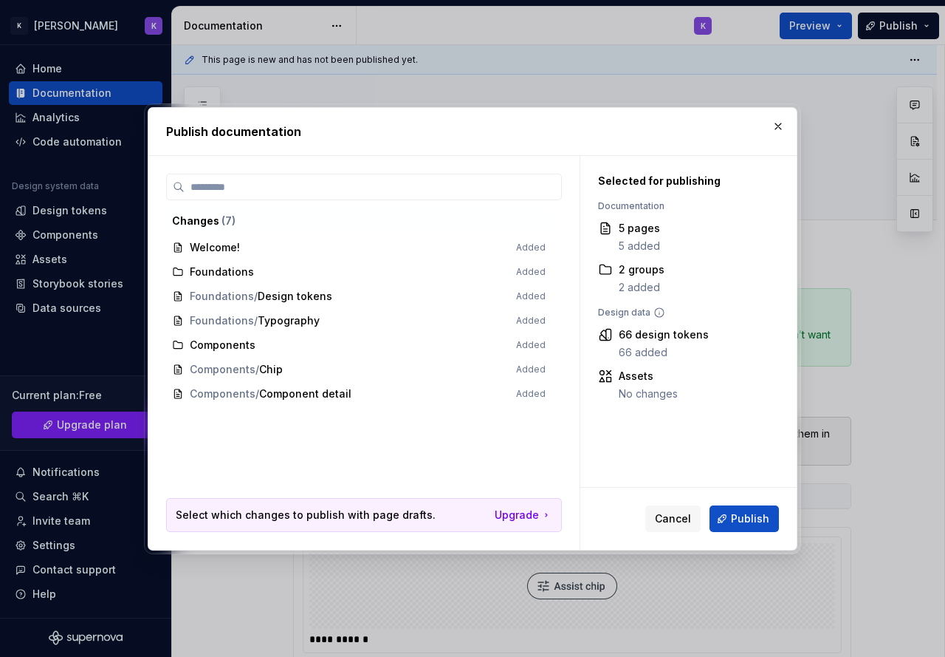
click at [223, 250] on span "Welcome! Added" at bounding box center [359, 248] width 386 height 24
click at [226, 219] on span "( 7 )" at bounding box center [229, 220] width 14 height 13
click at [744, 524] on span "Publish" at bounding box center [750, 518] width 38 height 15
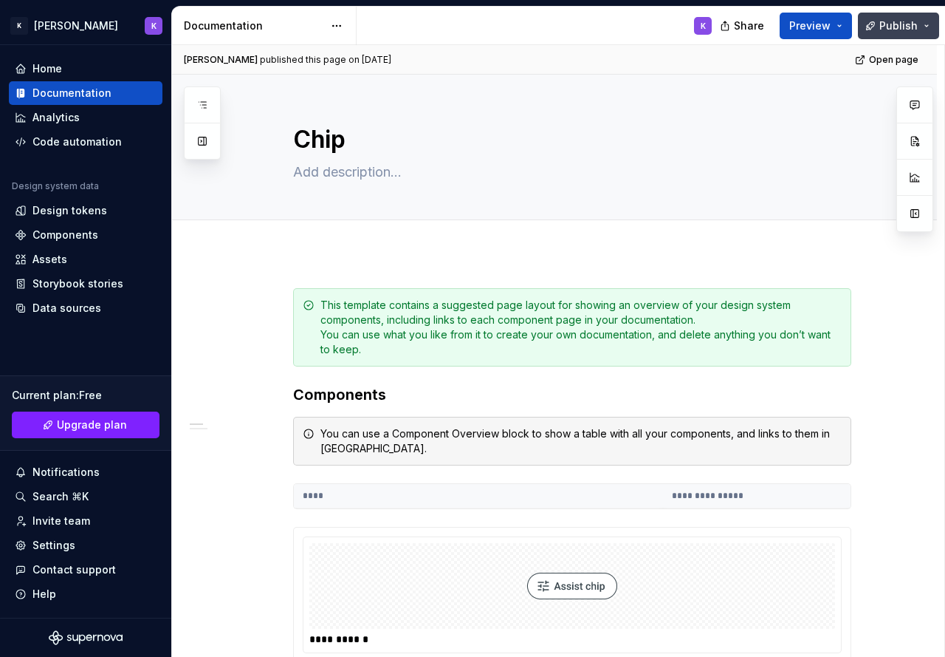
click at [928, 25] on button "Publish" at bounding box center [898, 26] width 81 height 27
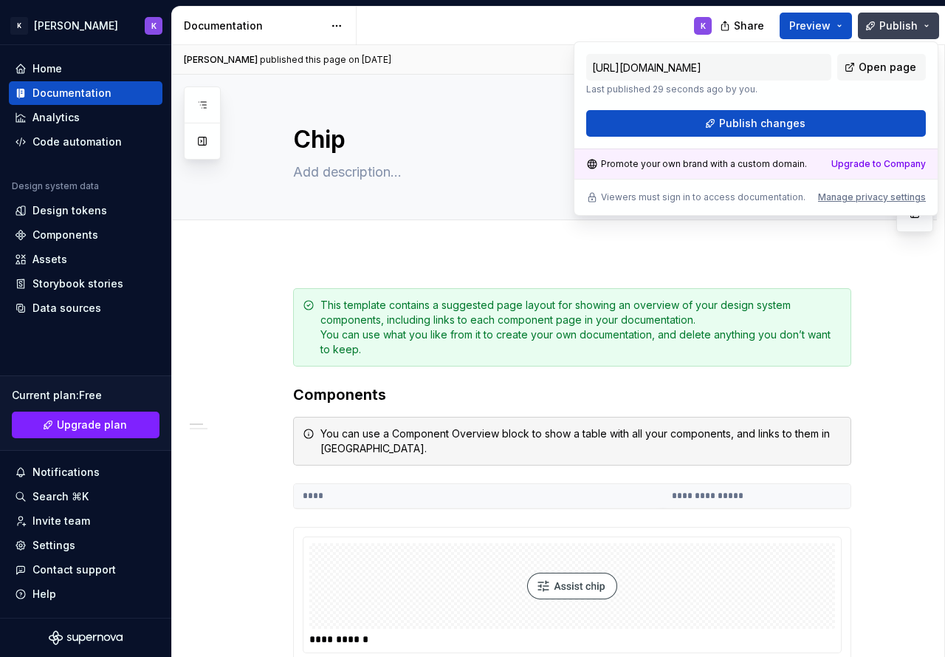
click at [928, 25] on button "Publish" at bounding box center [898, 26] width 81 height 27
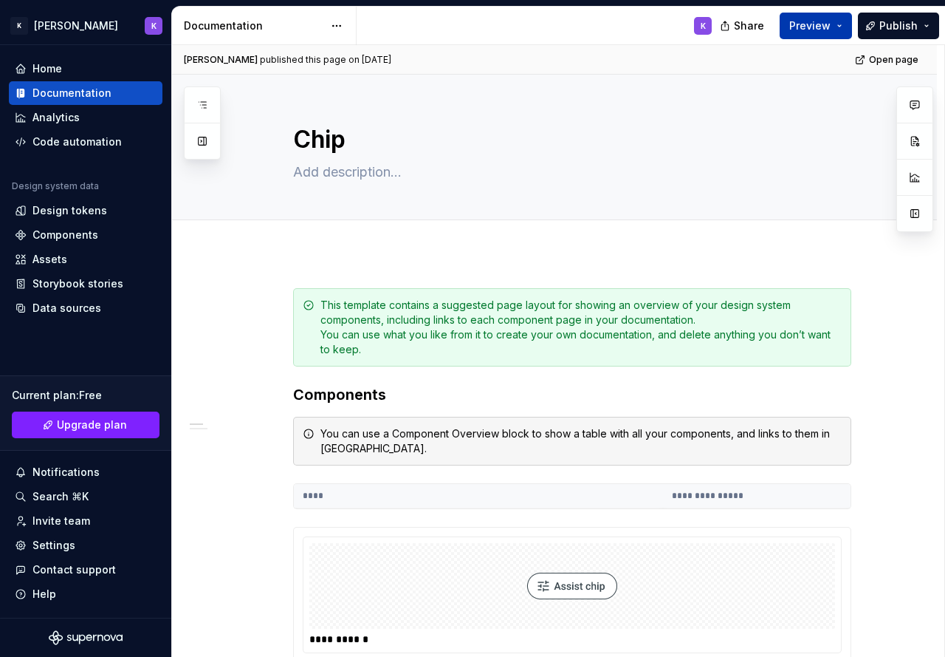
click at [822, 19] on span "Preview" at bounding box center [810, 25] width 41 height 15
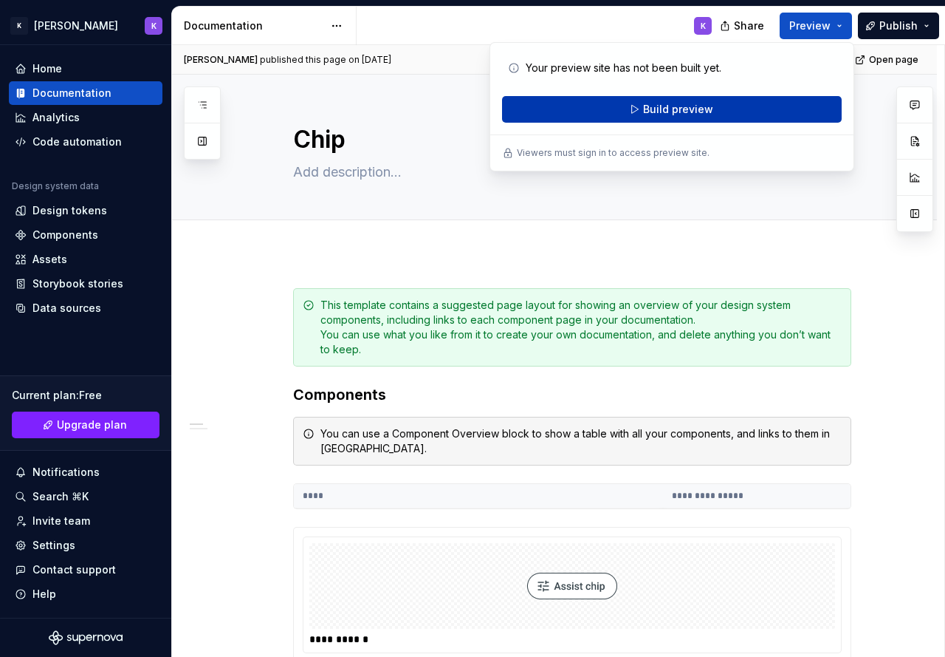
click at [765, 109] on button "Build preview" at bounding box center [672, 109] width 340 height 27
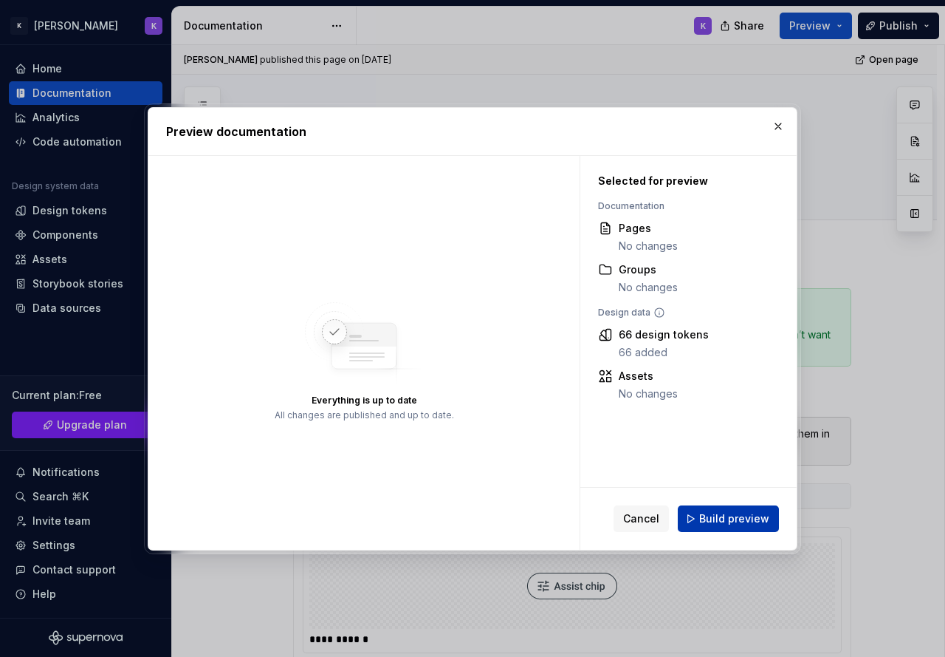
click at [725, 520] on span "Build preview" at bounding box center [734, 518] width 70 height 15
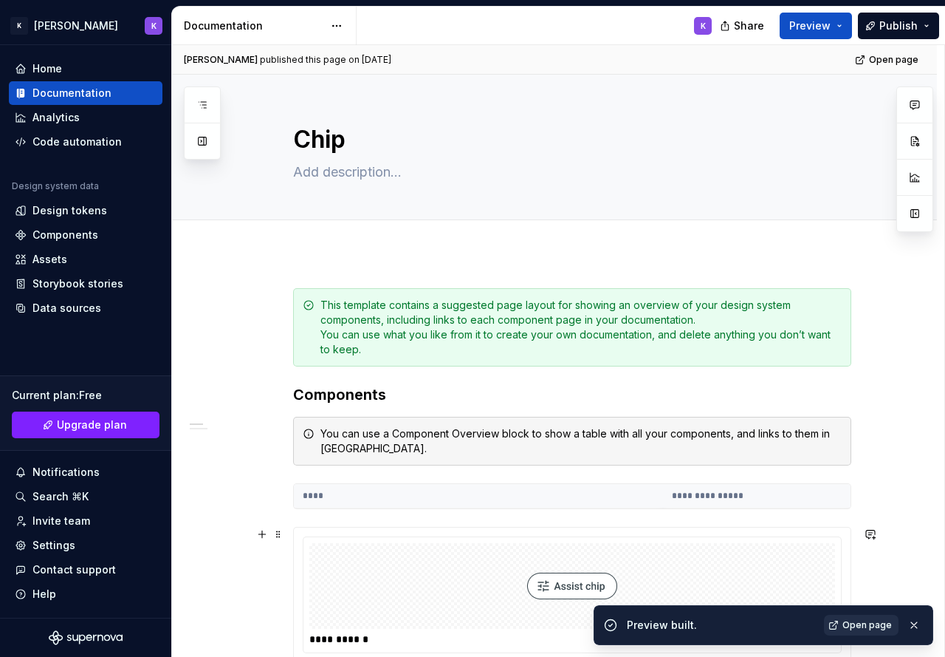
click at [867, 622] on span "Open page" at bounding box center [867, 625] width 49 height 12
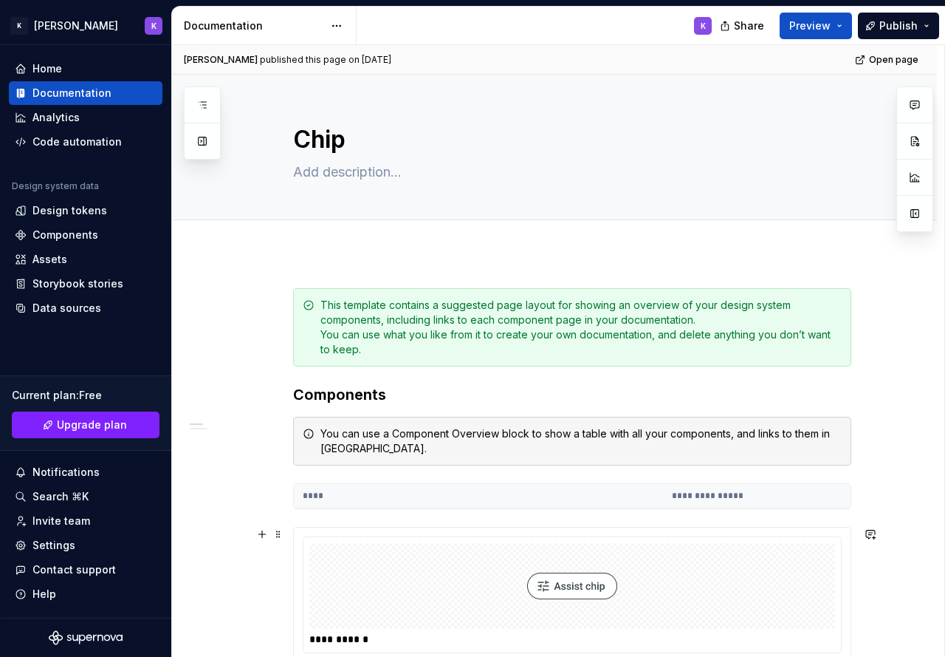
type textarea "*"
